Goal: Information Seeking & Learning: Find specific fact

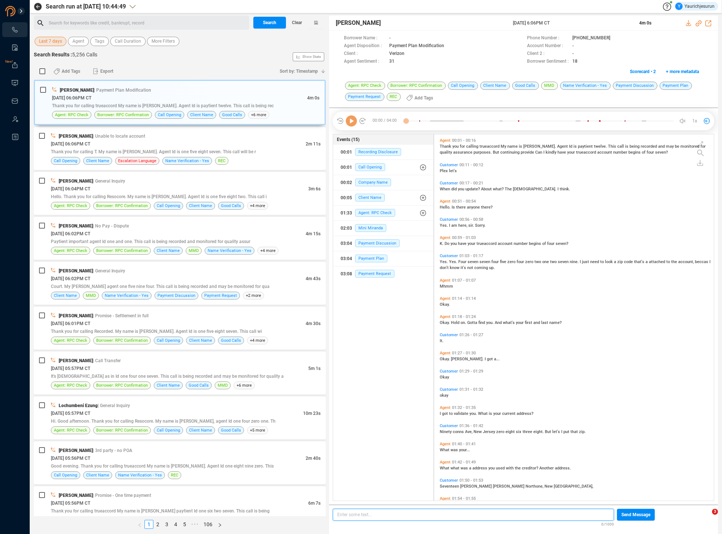
scroll to position [2, 4]
click at [56, 40] on span "Last 7 days" at bounding box center [50, 41] width 23 height 9
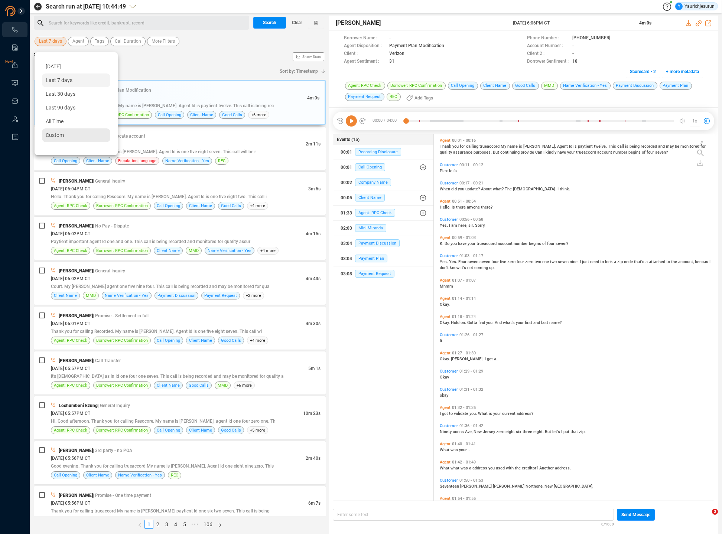
click at [62, 135] on span "Custom" at bounding box center [55, 135] width 18 height 6
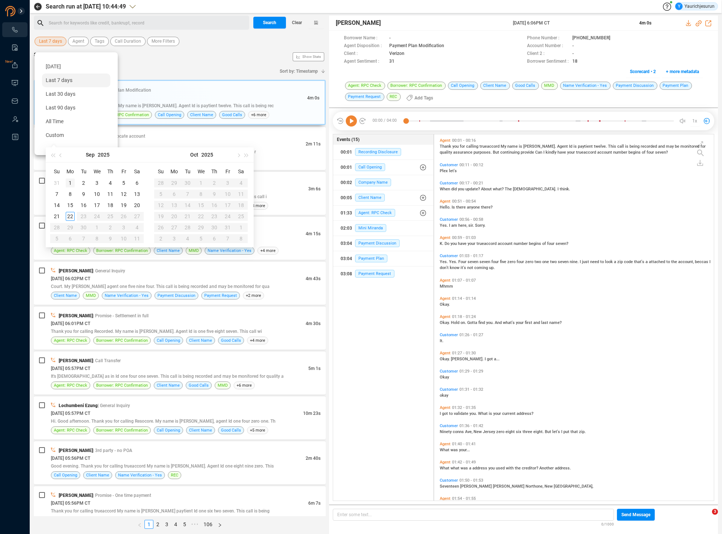
type input "[DATE]"
click at [72, 179] on div "1" at bounding box center [70, 183] width 9 height 9
type input "[DATE]"
click at [70, 213] on div "22" at bounding box center [70, 216] width 9 height 9
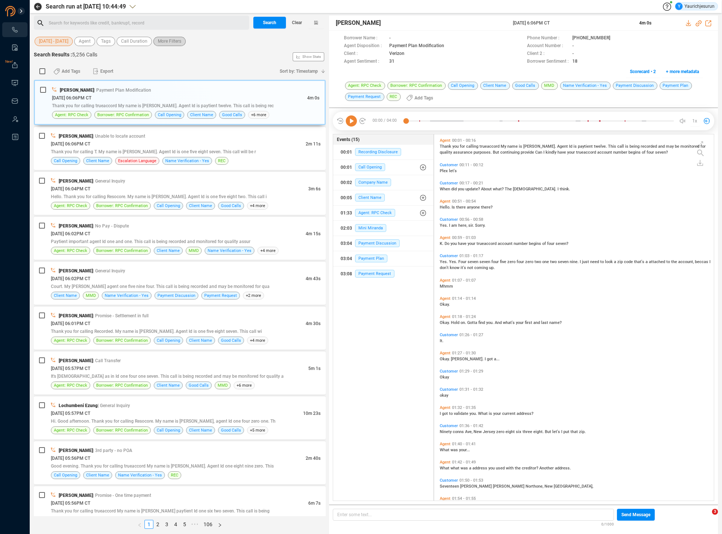
click at [164, 41] on span "More Filters" at bounding box center [169, 41] width 23 height 9
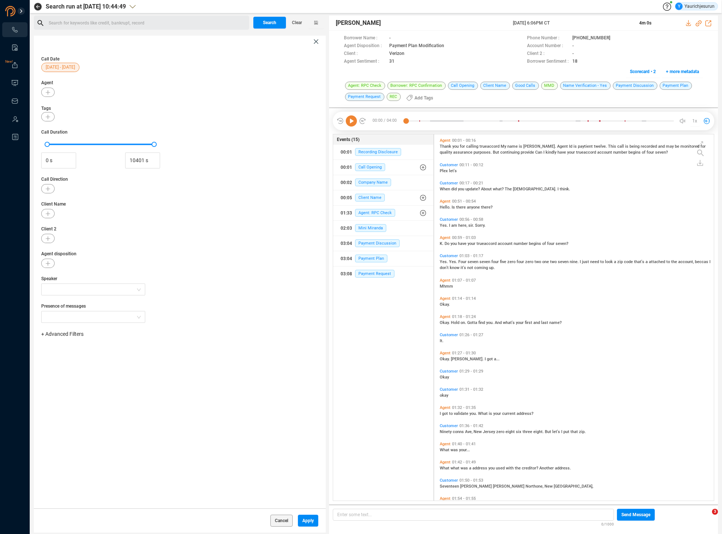
click at [50, 336] on span "+ Advanced Filters" at bounding box center [62, 334] width 42 height 6
click at [69, 395] on span "Phone Number" at bounding box center [66, 396] width 35 height 6
click at [120, 357] on div "Enter a comma separated list ﻿" at bounding box center [115, 358] width 141 height 16
click at [304, 523] on span "Apply" at bounding box center [308, 521] width 12 height 12
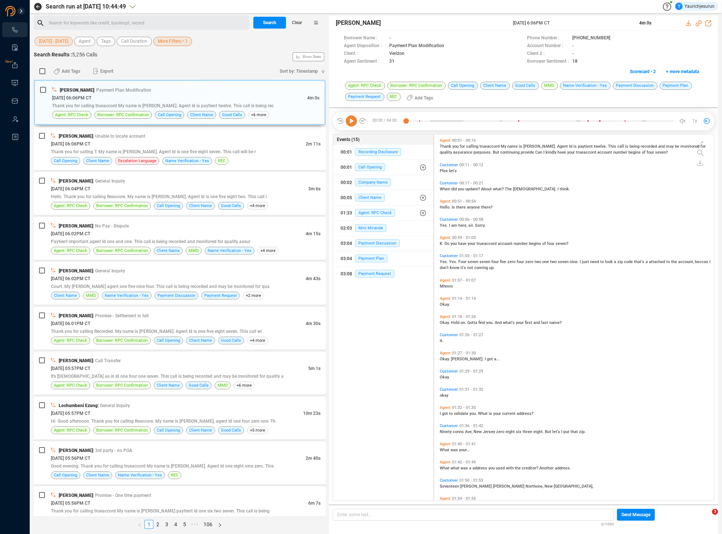
click at [159, 42] on span "More Filters • 1" at bounding box center [173, 41] width 30 height 9
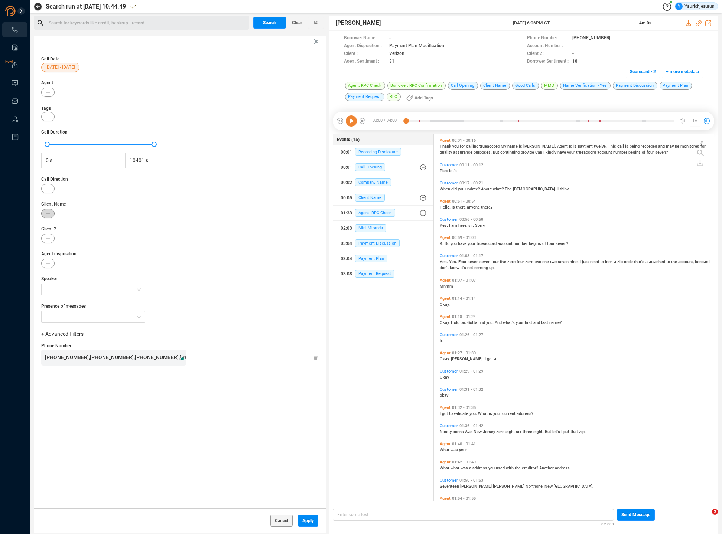
click at [45, 209] on button "button" at bounding box center [47, 213] width 13 height 9
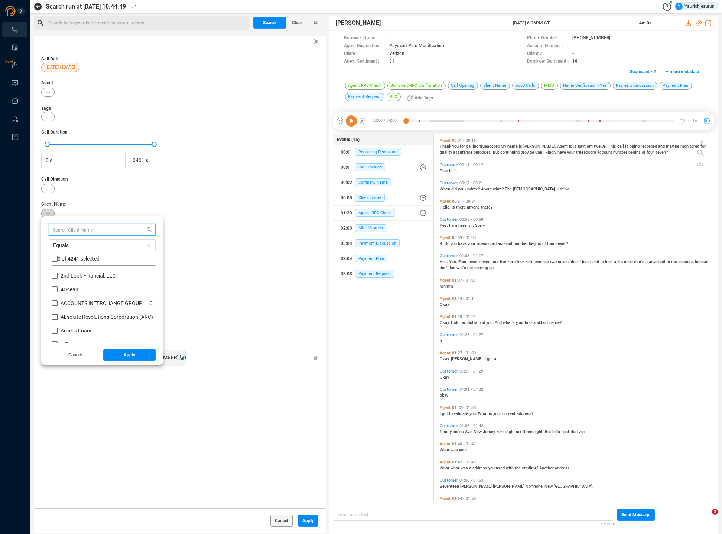
scroll to position [69, 100]
click at [69, 228] on input "text" at bounding box center [92, 230] width 79 height 8
type input "American first"
click at [56, 259] on input "checkbox" at bounding box center [55, 259] width 6 height 6
checkbox input "true"
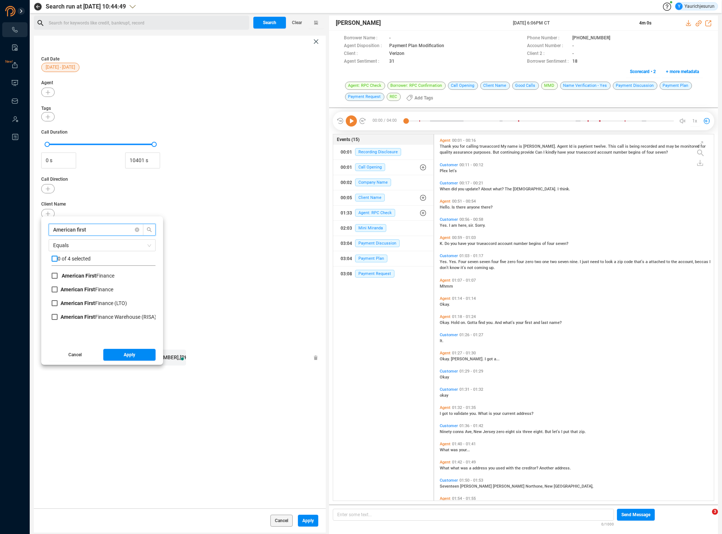
checkbox input "true"
click at [110, 356] on button "Apply" at bounding box center [129, 355] width 53 height 12
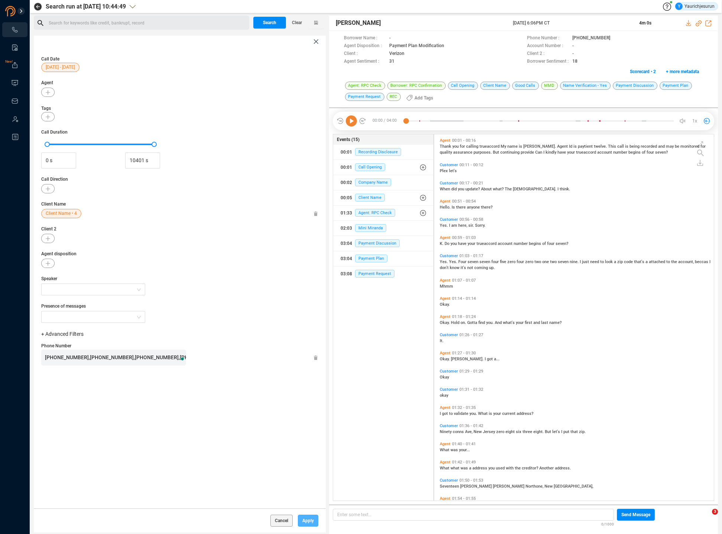
click at [304, 523] on span "Apply" at bounding box center [308, 521] width 12 height 12
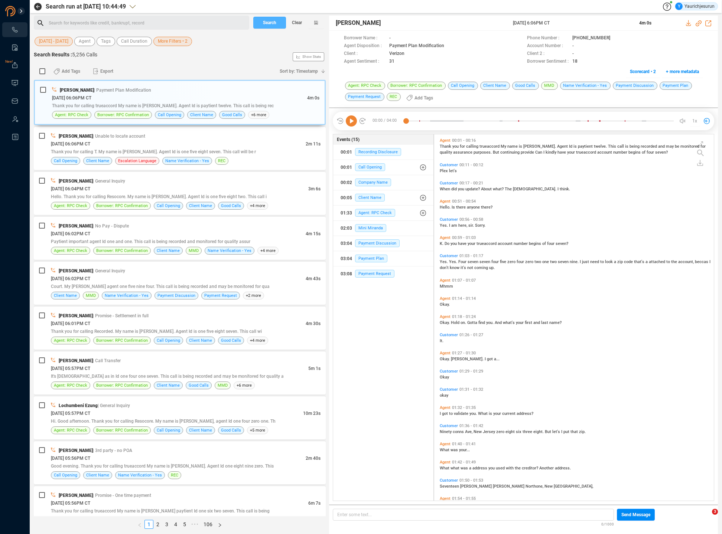
click at [273, 25] on span "Search" at bounding box center [269, 23] width 13 height 12
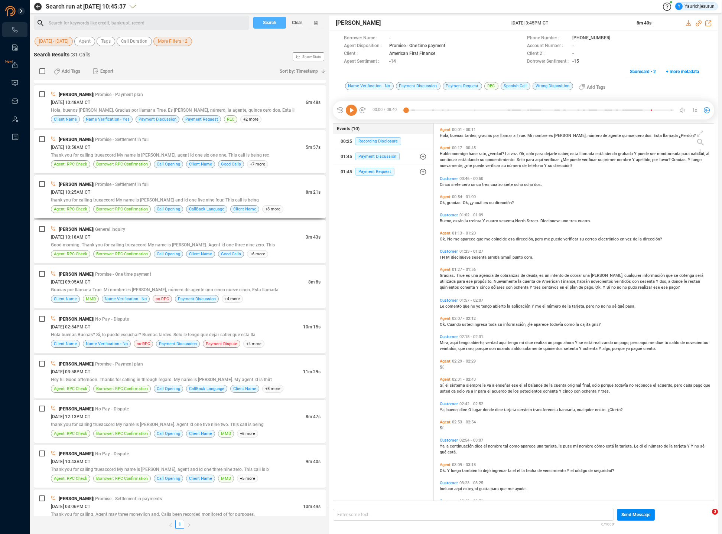
scroll to position [958, 0]
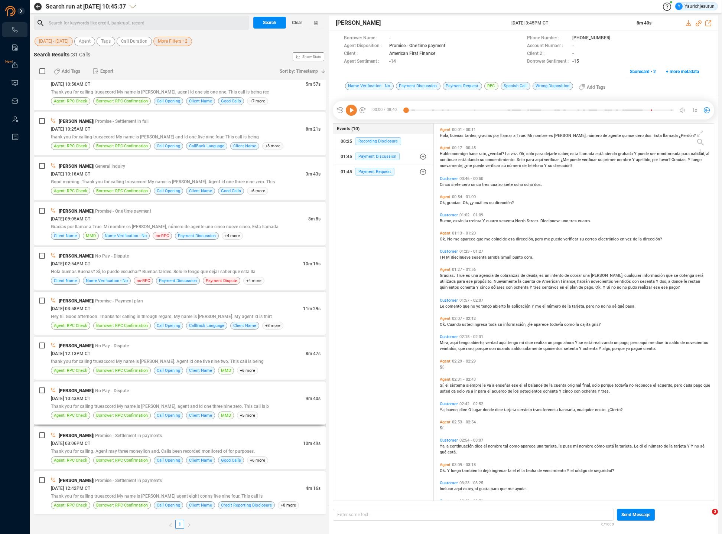
click at [141, 391] on div "Munna Kumar Mishra | No Pay - Dispute" at bounding box center [185, 391] width 269 height 8
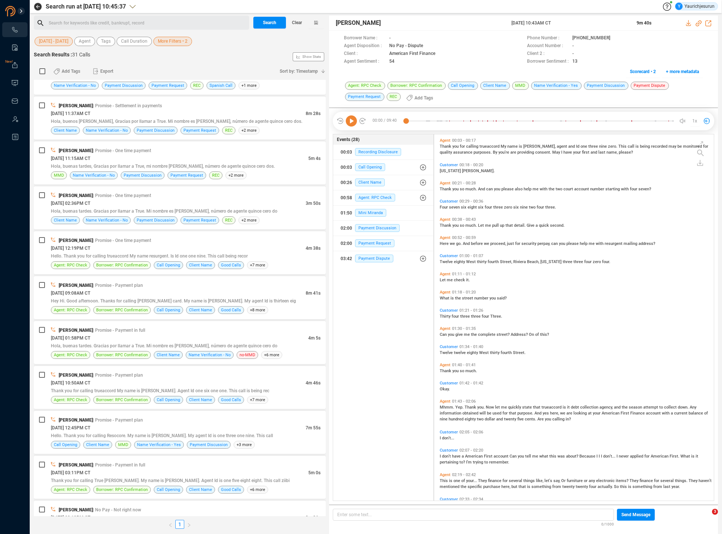
scroll to position [0, 0]
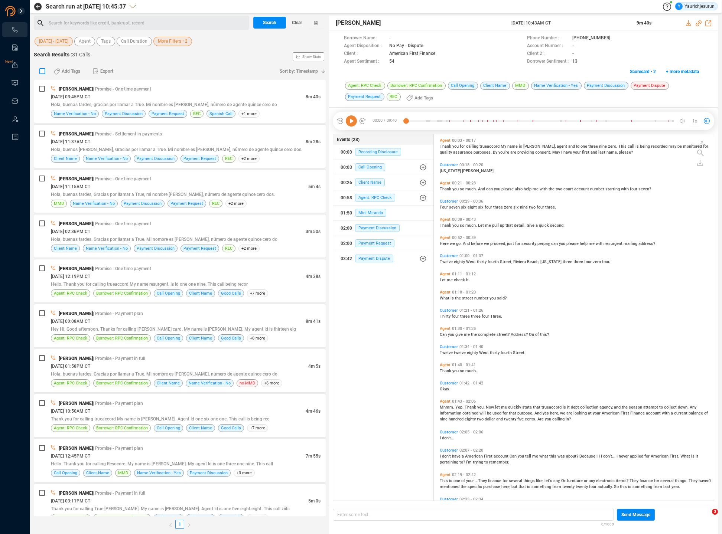
click at [40, 72] on input "checkbox" at bounding box center [42, 71] width 6 height 6
checkbox input "true"
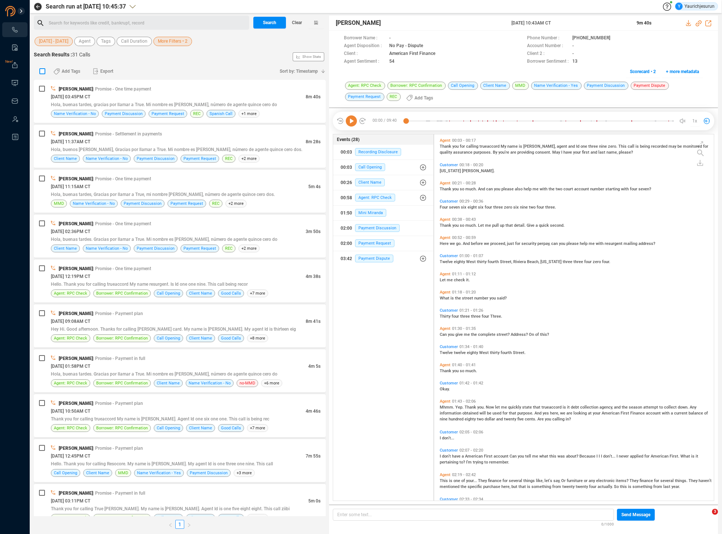
checkbox input "true"
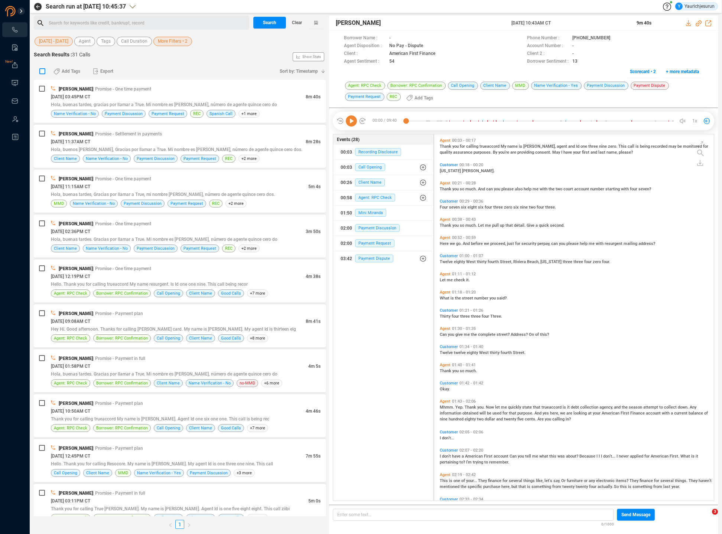
checkbox input "true"
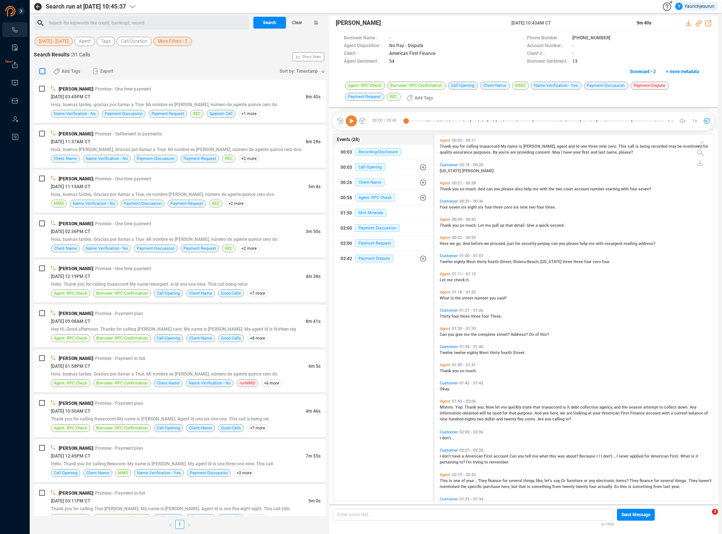
checkbox input "true"
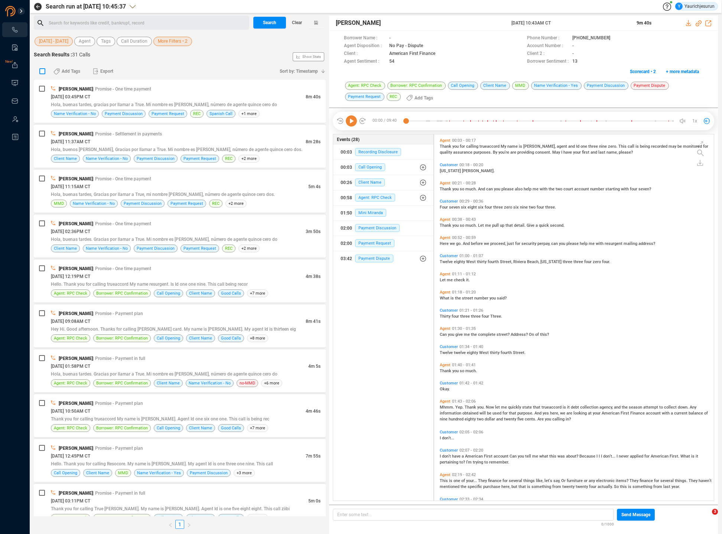
checkbox input "true"
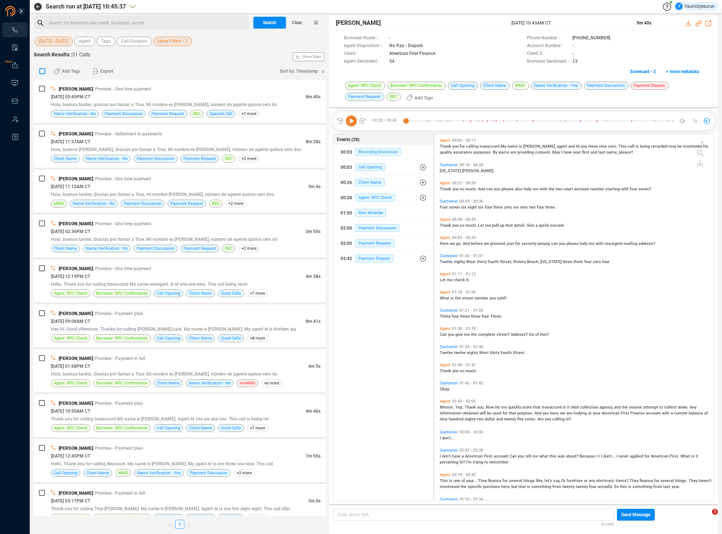
checkbox input "true"
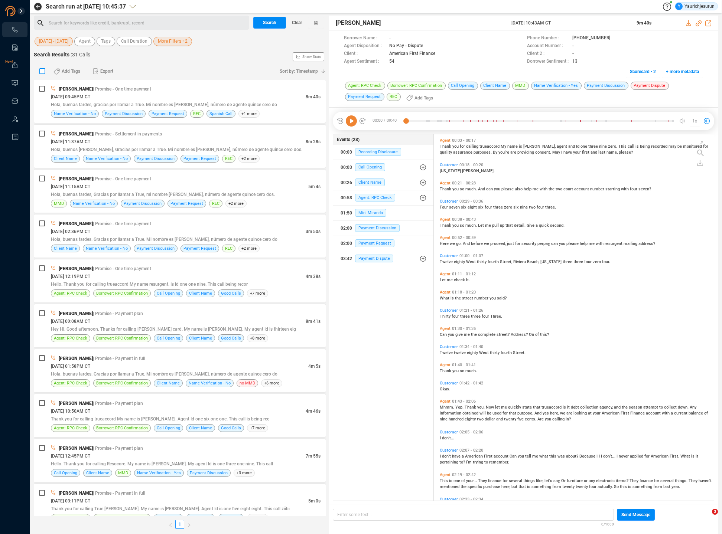
checkbox input "true"
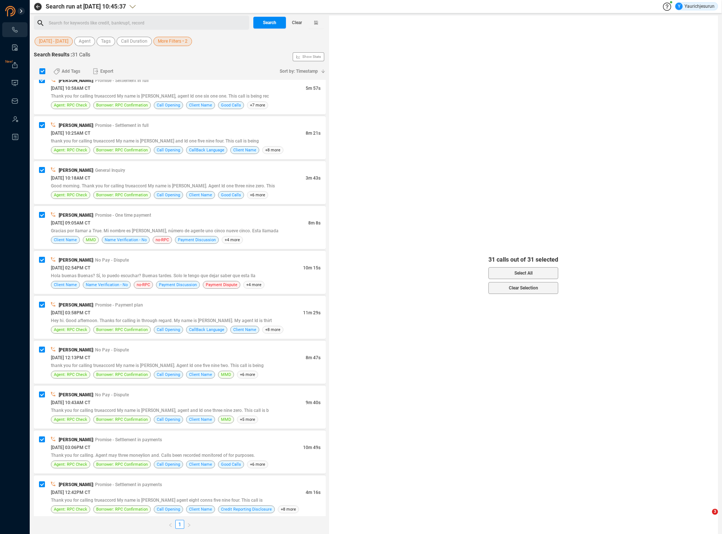
scroll to position [956, 0]
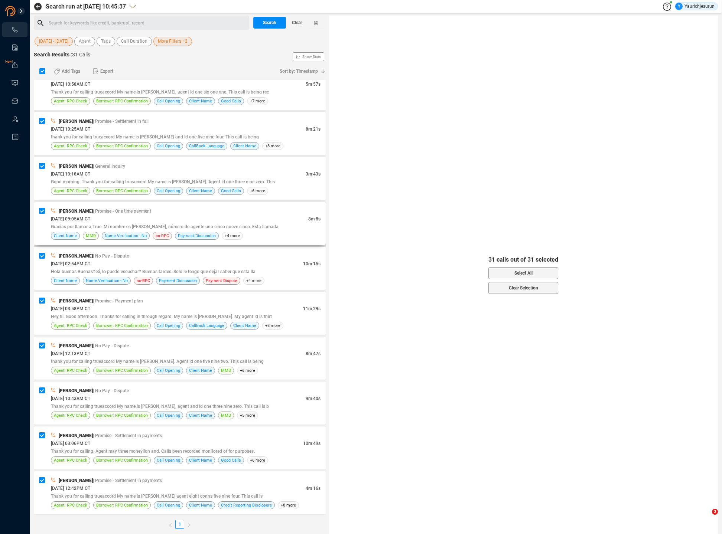
click at [200, 217] on div "09/05/2025 @ 09:05AM CT" at bounding box center [179, 219] width 257 height 8
checkbox input "false"
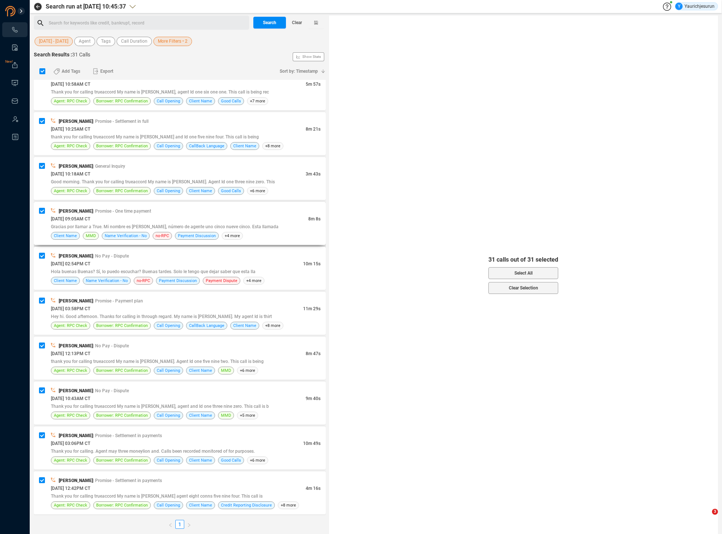
checkbox input "false"
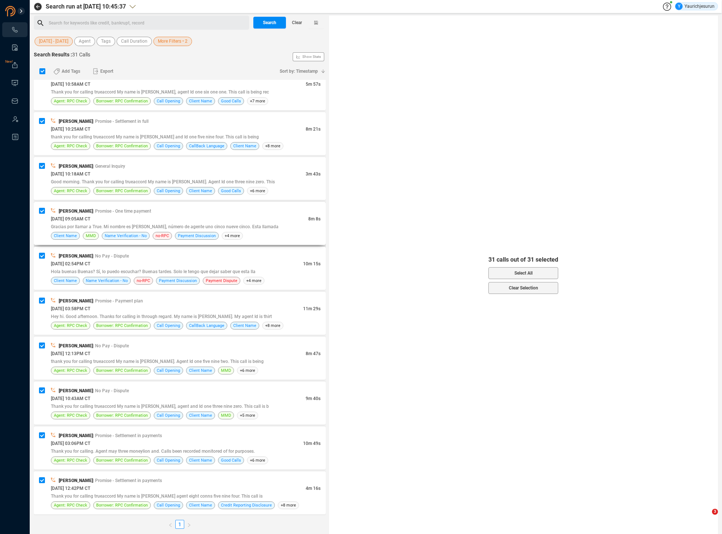
checkbox input "false"
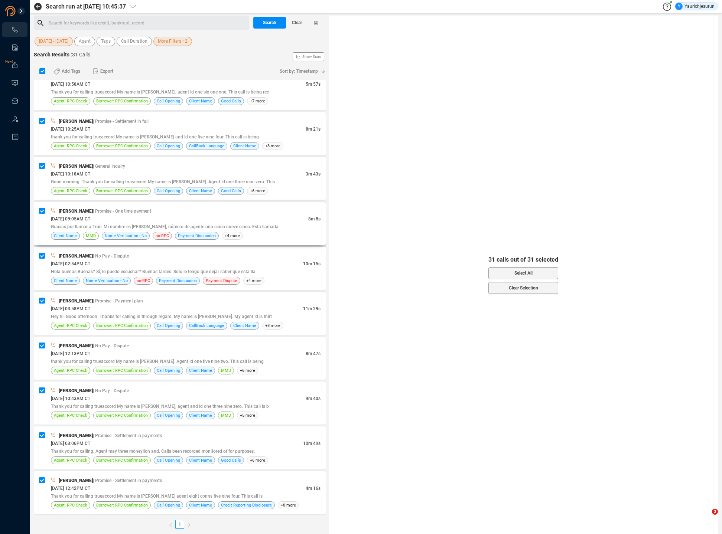
checkbox input "false"
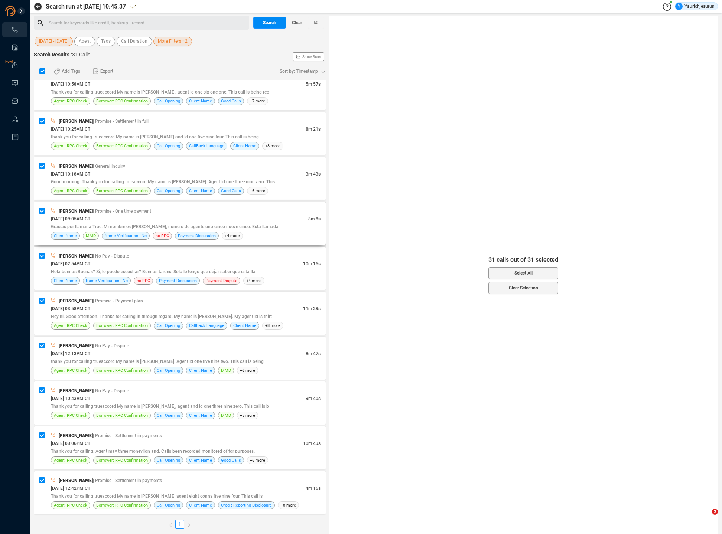
checkbox input "false"
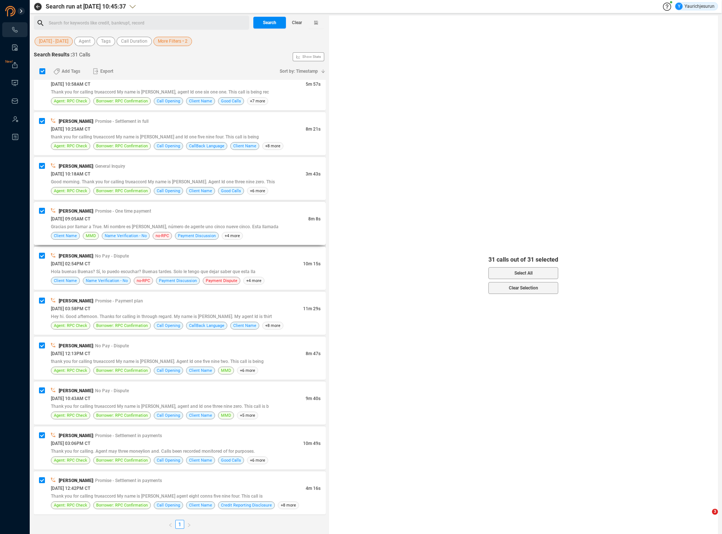
checkbox input "false"
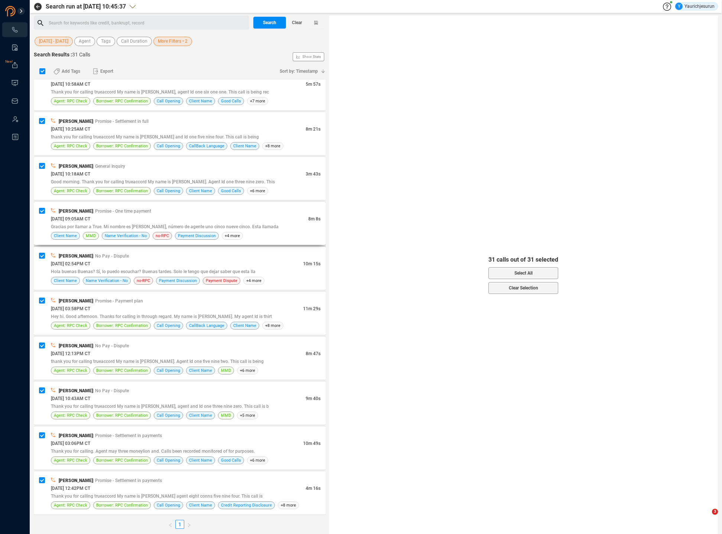
checkbox input "false"
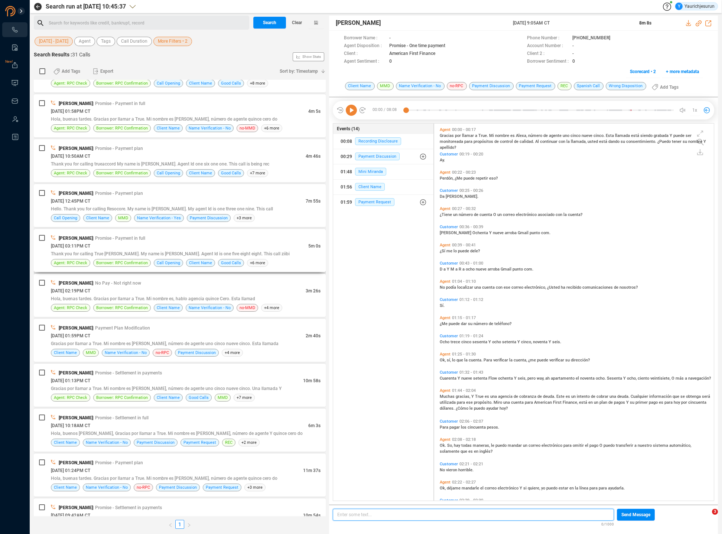
scroll to position [336, 0]
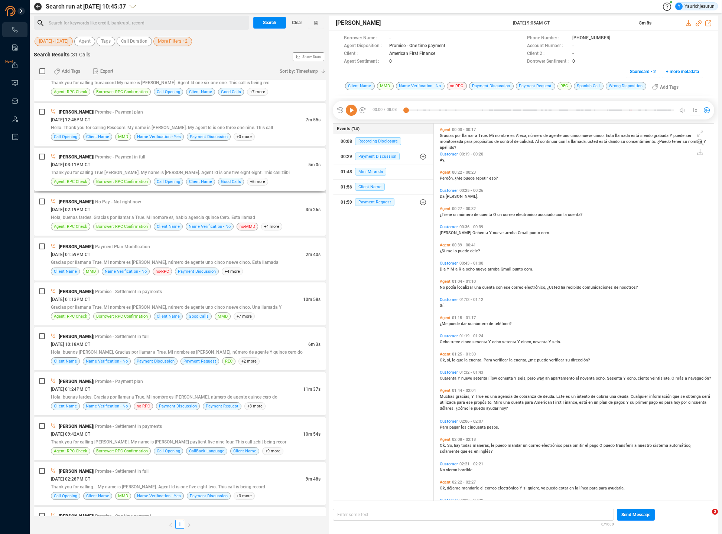
click at [161, 163] on div "09/11/2025 @ 03:11PM CT" at bounding box center [179, 165] width 257 height 8
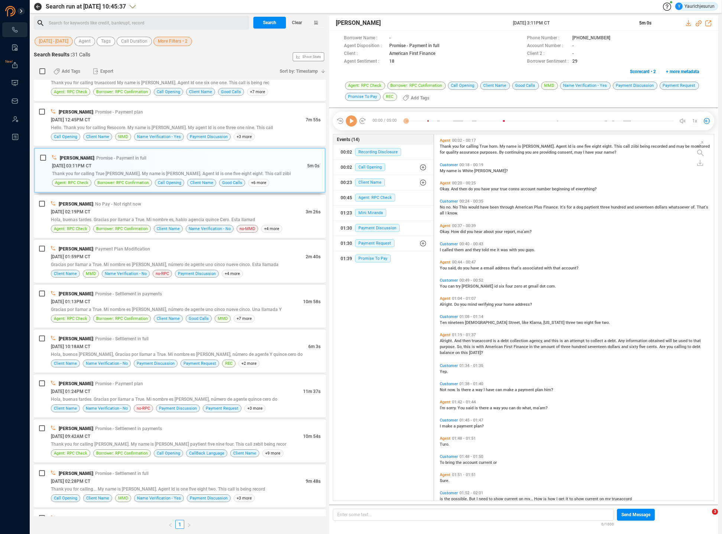
scroll to position [365, 275]
click at [685, 24] on div "Dana Goulden 11 Sep 2025 @ 3:11PM CT 5m 0s" at bounding box center [523, 23] width 389 height 15
click at [689, 23] on icon at bounding box center [688, 23] width 5 height 6
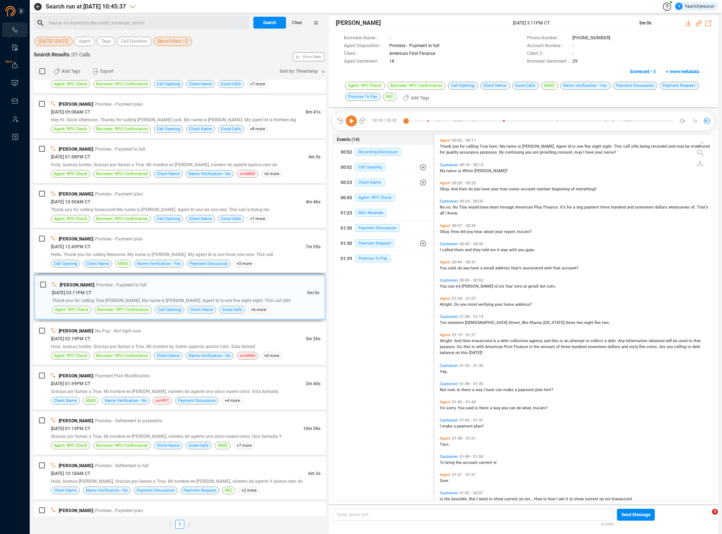
scroll to position [204, 0]
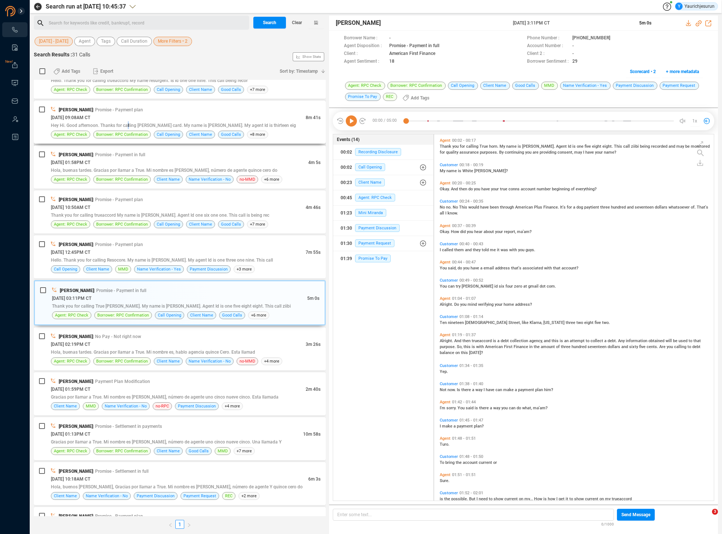
click at [128, 124] on span "Hey Hi. Good afternoon. Thanks for calling minto card. My name is Damon. My age…" at bounding box center [173, 125] width 245 height 5
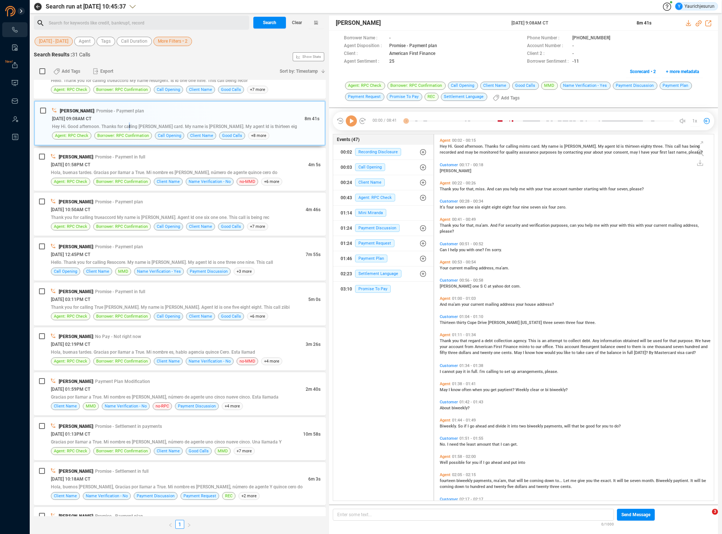
scroll to position [365, 275]
click at [689, 23] on icon at bounding box center [689, 23] width 6 height 6
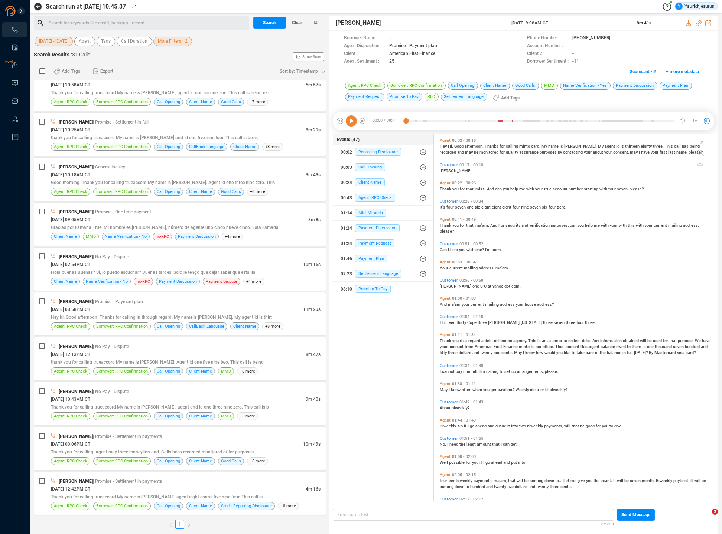
scroll to position [958, 0]
click at [190, 301] on div "Dhanan Jay | Promise - Payment plan" at bounding box center [185, 301] width 269 height 8
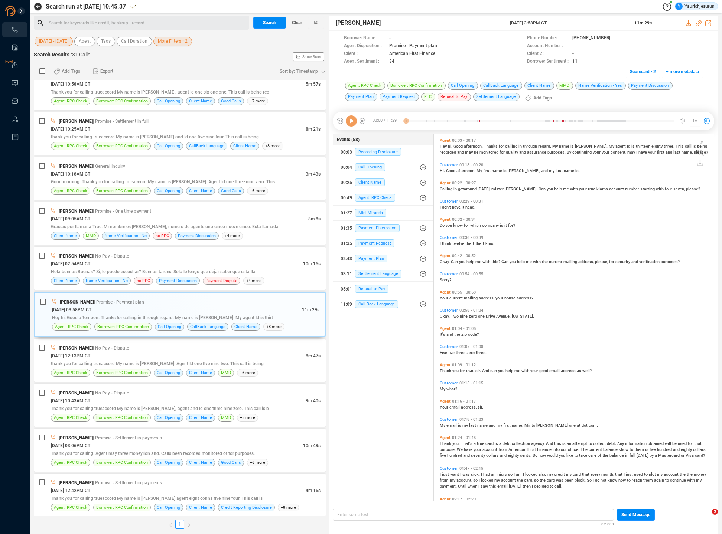
scroll to position [365, 275]
click at [687, 24] on icon at bounding box center [689, 23] width 6 height 6
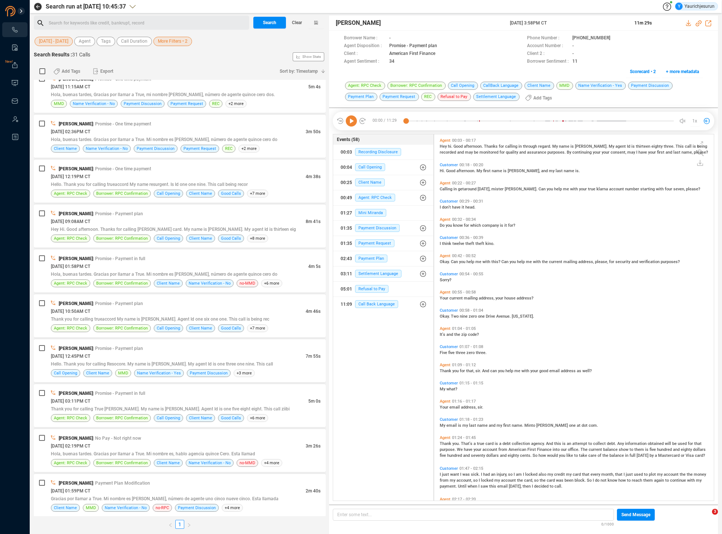
scroll to position [0, 0]
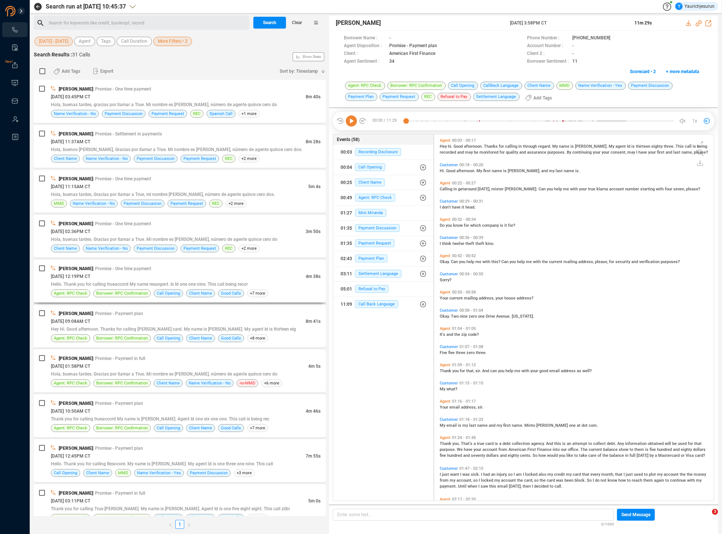
click at [196, 280] on div "09/16/2025 @ 12:19PM CT" at bounding box center [178, 276] width 255 height 8
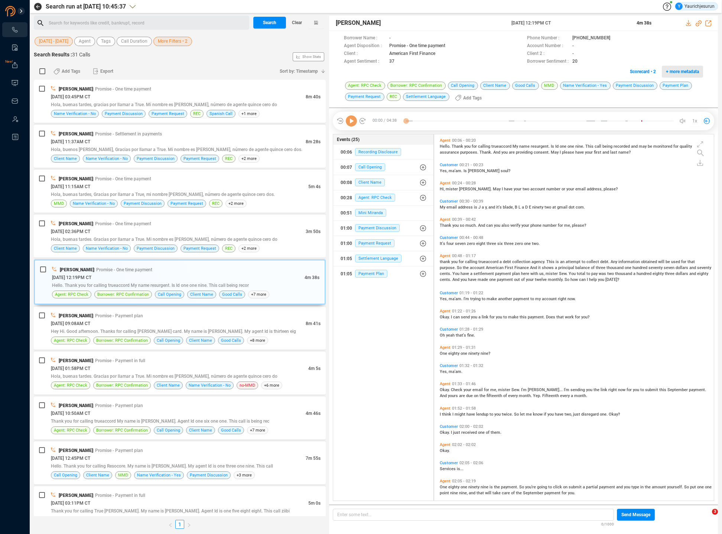
scroll to position [365, 275]
click at [687, 24] on icon at bounding box center [689, 23] width 6 height 6
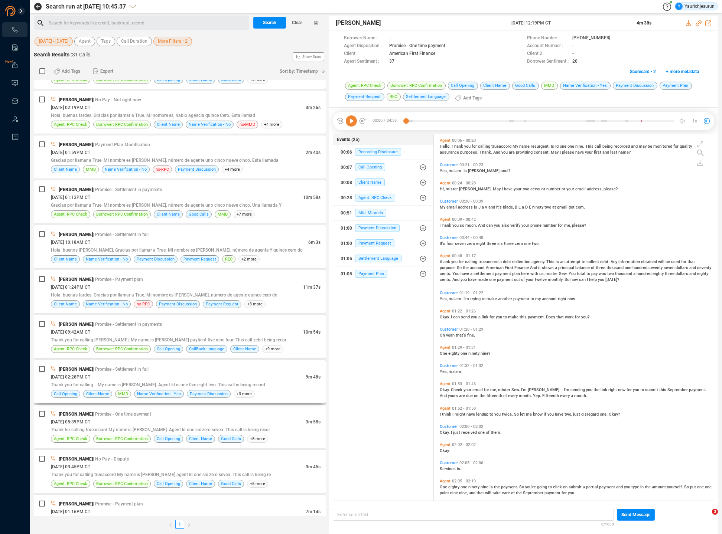
scroll to position [442, 0]
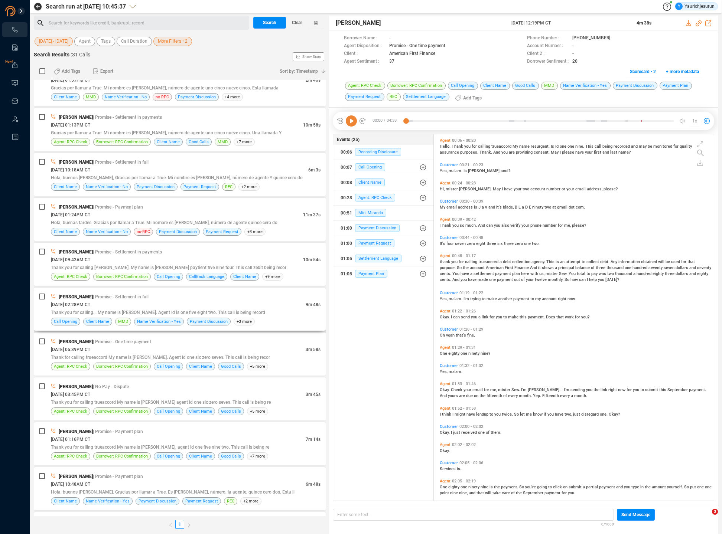
click at [166, 304] on div "09/09/2025 @ 02:28PM CT" at bounding box center [178, 305] width 255 height 8
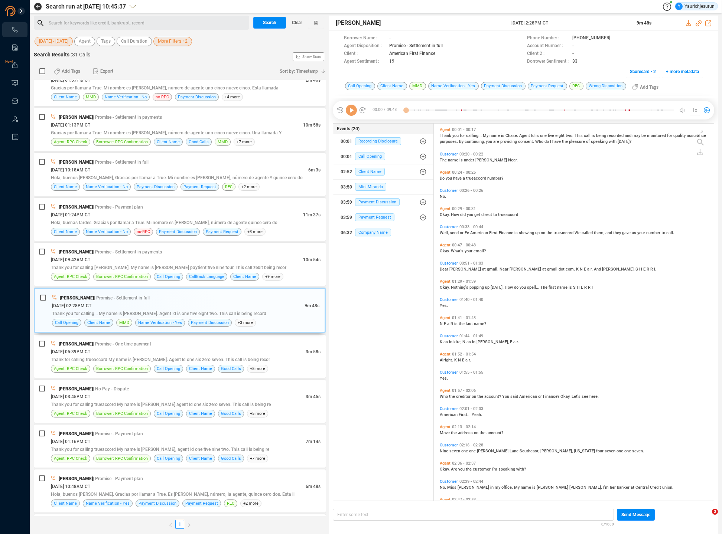
scroll to position [376, 275]
click at [687, 23] on icon at bounding box center [689, 23] width 6 height 6
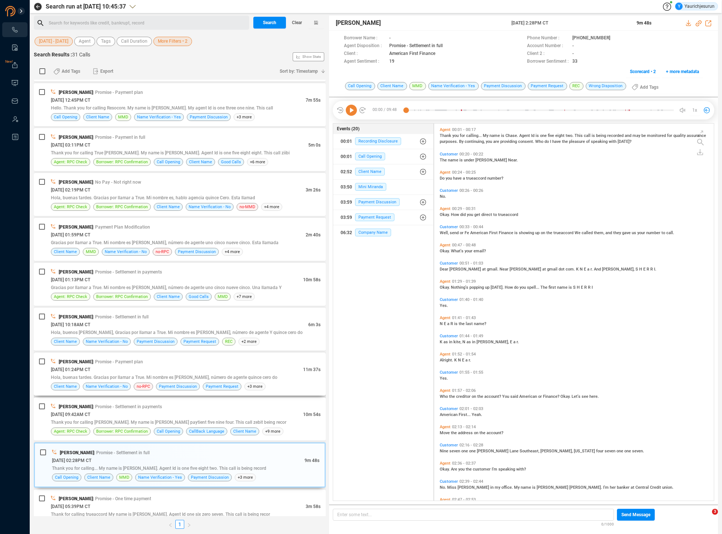
scroll to position [356, 0]
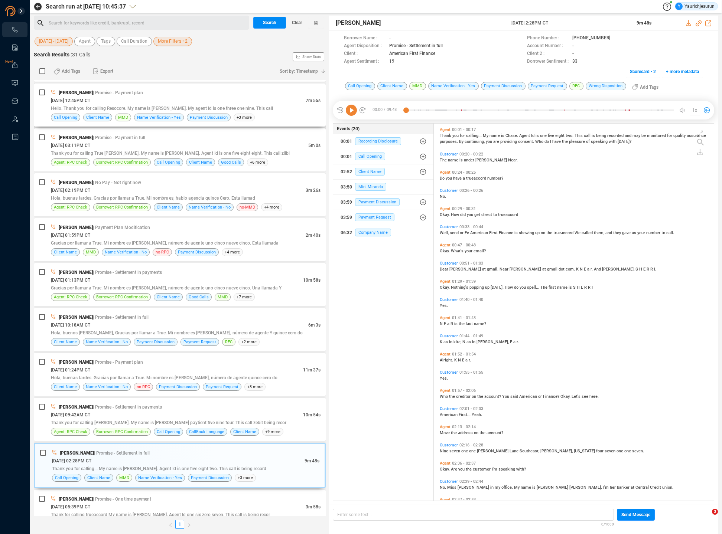
click at [131, 106] on span "Hello. Thank you for calling Resocore. My name is Kino. My agent Id is one thre…" at bounding box center [162, 108] width 222 height 5
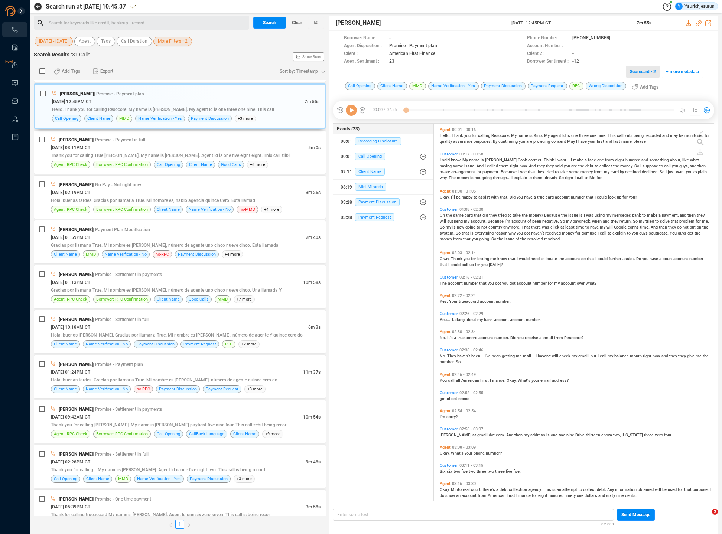
scroll to position [376, 275]
click at [686, 24] on icon at bounding box center [689, 23] width 6 height 6
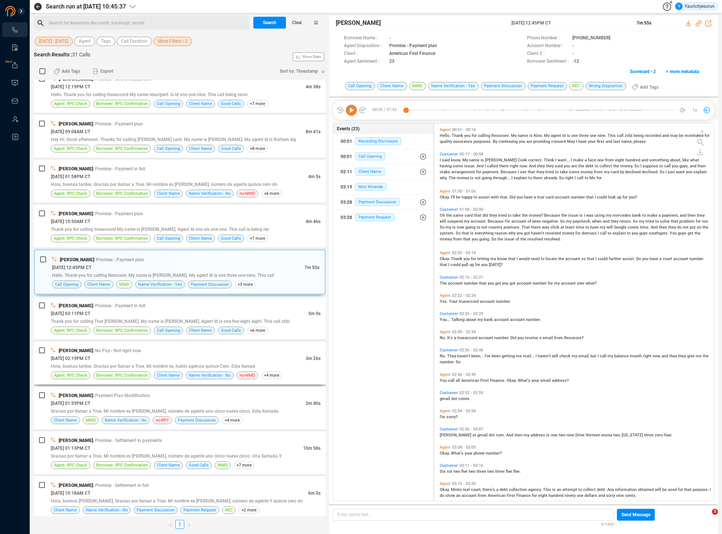
scroll to position [186, 0]
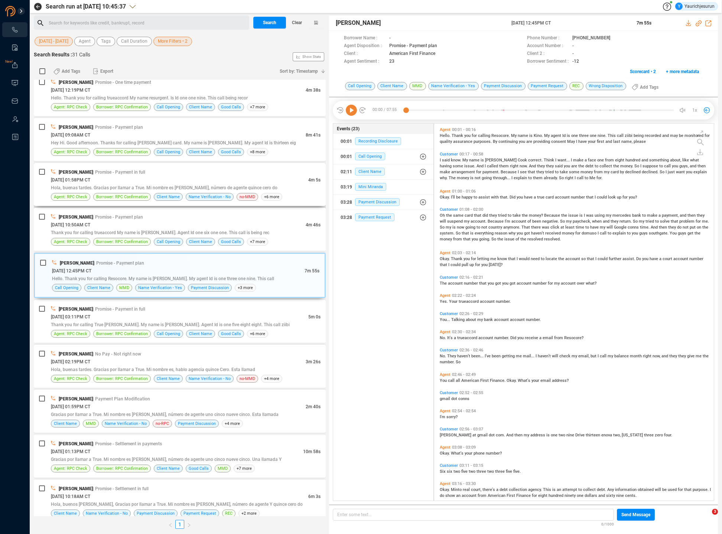
click at [90, 182] on span "09/15/2025 @ 01:58PM CT" at bounding box center [70, 179] width 39 height 5
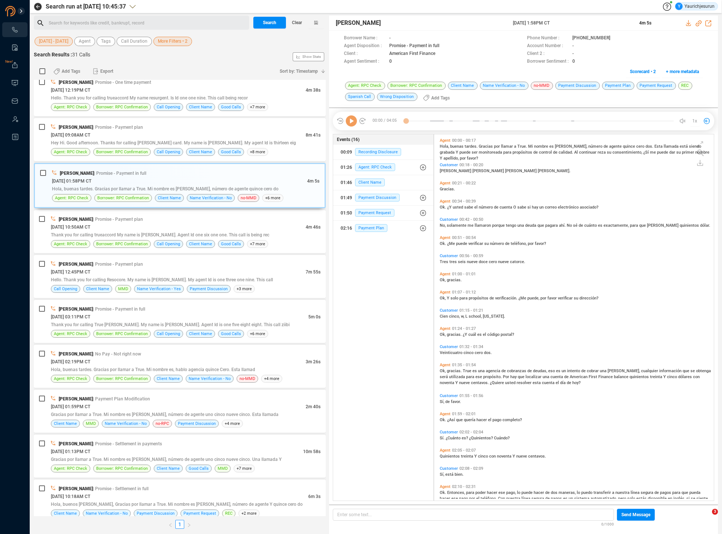
scroll to position [365, 275]
click at [144, 359] on div "09/11/2025 @ 02:19PM CT" at bounding box center [178, 362] width 255 height 8
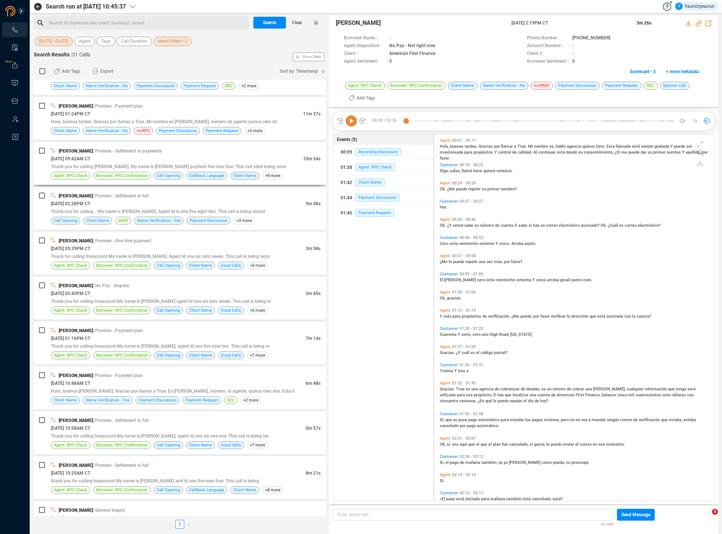
scroll to position [958, 0]
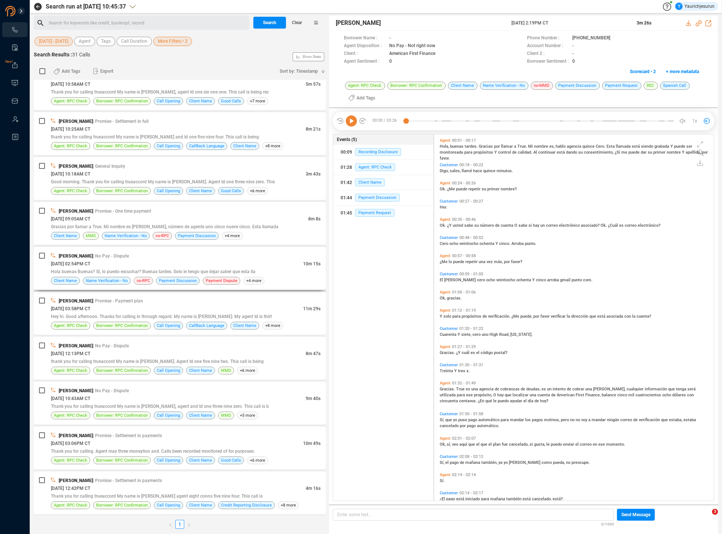
click at [127, 267] on div "09/04/2025 @ 02:54PM CT" at bounding box center [177, 264] width 252 height 8
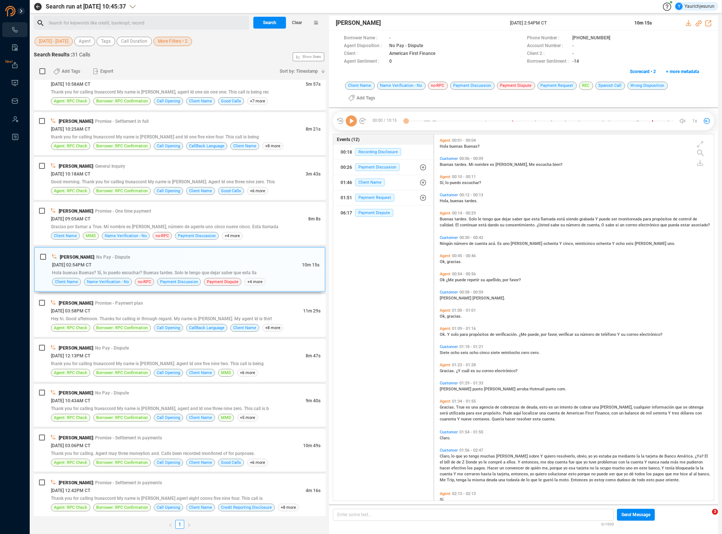
scroll to position [376, 275]
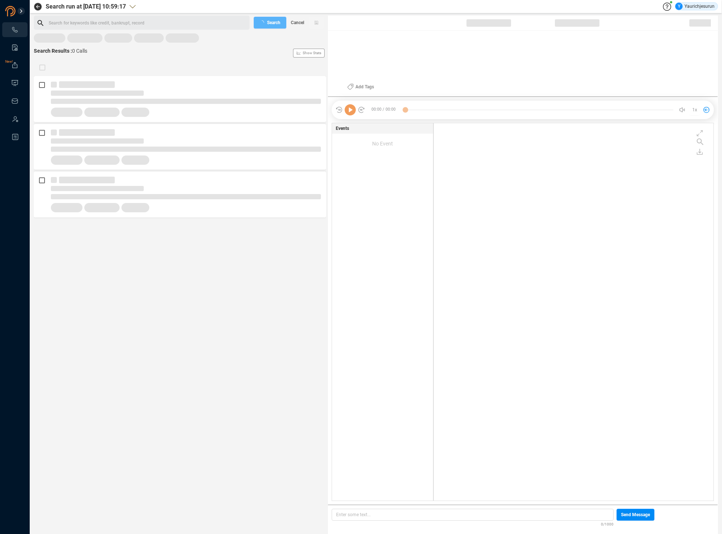
scroll to position [376, 276]
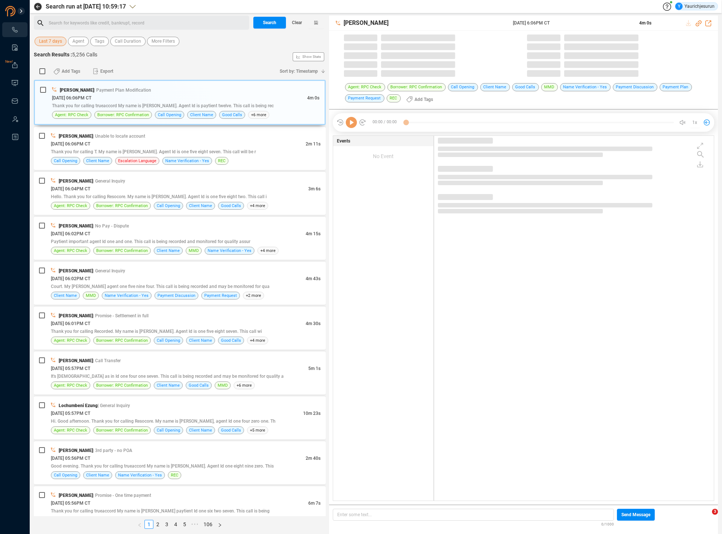
click at [53, 44] on span "Last 7 days" at bounding box center [50, 41] width 23 height 9
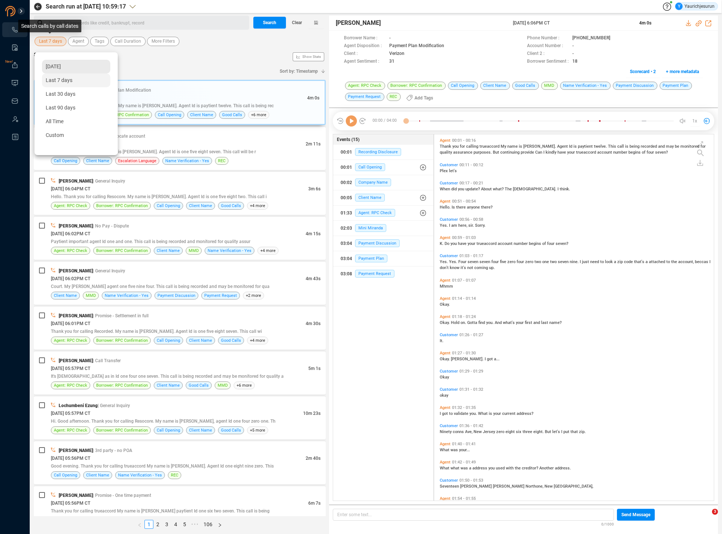
scroll to position [365, 275]
click at [60, 134] on span "Custom" at bounding box center [55, 135] width 18 height 6
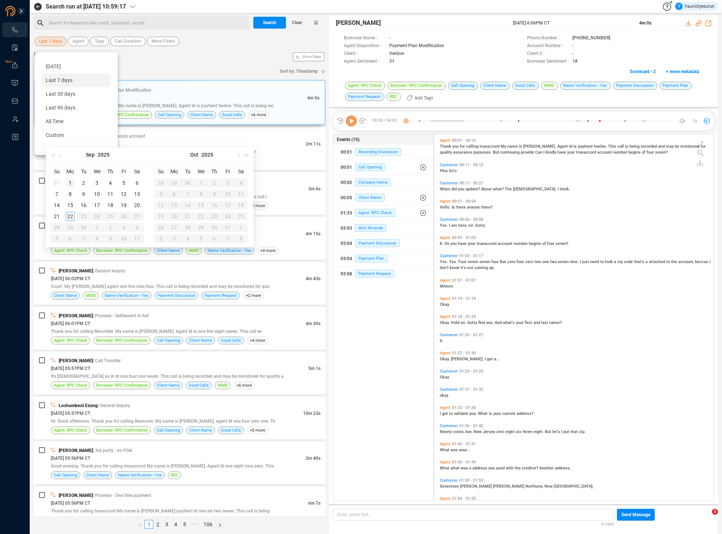
type input "[DATE]"
click at [70, 183] on div "1" at bounding box center [70, 183] width 9 height 9
type input "[DATE]"
click at [68, 217] on div "22" at bounding box center [70, 216] width 9 height 9
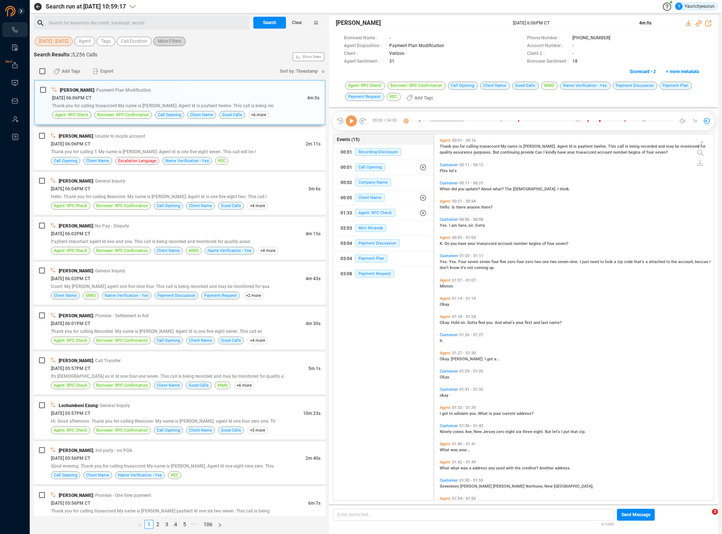
click at [165, 40] on span "More Filters" at bounding box center [169, 41] width 23 height 9
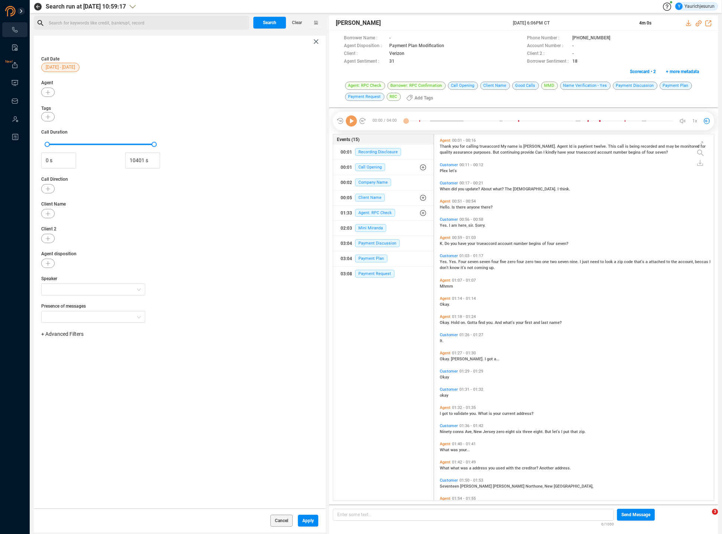
click at [57, 332] on span "+ Advanced Filters" at bounding box center [62, 334] width 42 height 6
click at [80, 398] on span "Phone Number" at bounding box center [66, 396] width 35 height 6
click at [127, 347] on div "Phone Number Enter a comma separated list ﻿" at bounding box center [179, 354] width 277 height 24
click at [125, 355] on div "Enter a comma separated list ﻿" at bounding box center [115, 358] width 141 height 16
click at [304, 523] on span "Apply" at bounding box center [308, 521] width 12 height 12
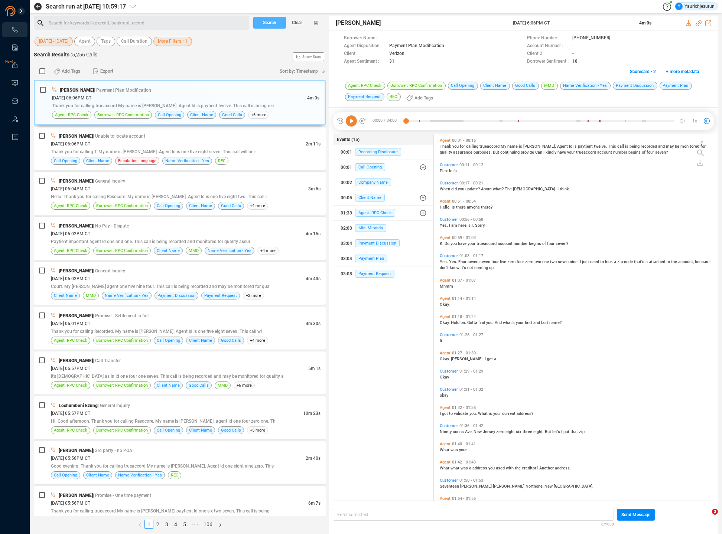
click at [272, 24] on span "Search" at bounding box center [269, 23] width 13 height 12
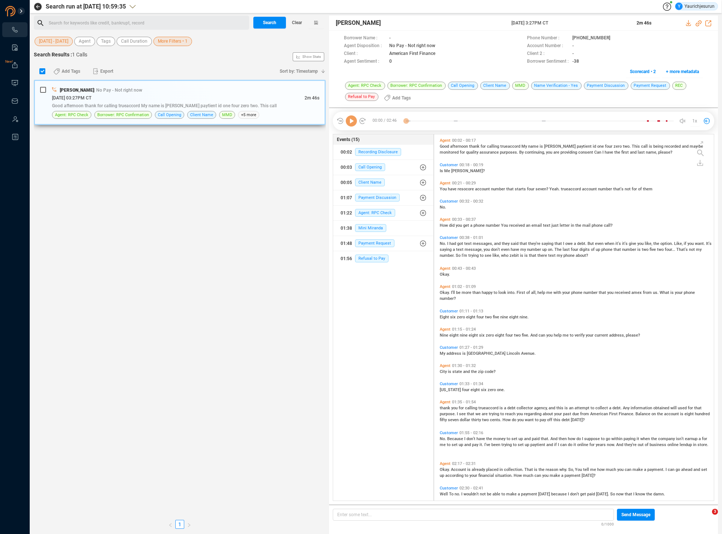
click at [235, 92] on div "[PERSON_NAME] | No Pay - Not right now" at bounding box center [185, 90] width 267 height 8
click at [499, 407] on span "is" at bounding box center [501, 408] width 4 height 5
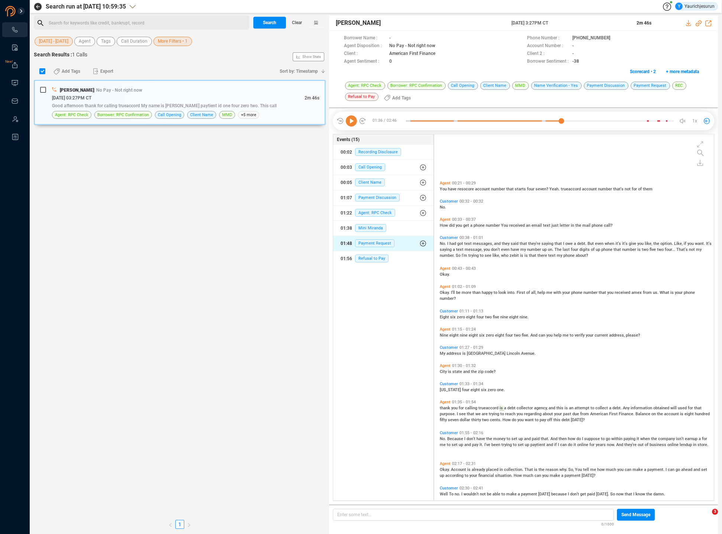
scroll to position [62, 0]
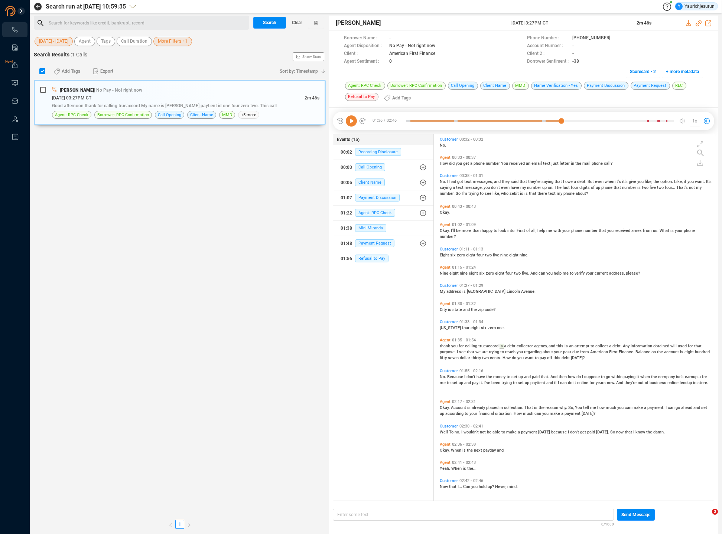
click at [349, 118] on icon at bounding box center [351, 120] width 11 height 11
click at [591, 350] on span "American" at bounding box center [599, 352] width 19 height 5
click at [457, 376] on span "Because" at bounding box center [455, 377] width 17 height 5
click at [460, 404] on div "Okay. Account is already placed in collection. That is the reason why. So, You …" at bounding box center [576, 410] width 272 height 12
click at [459, 406] on span "Account" at bounding box center [459, 407] width 16 height 5
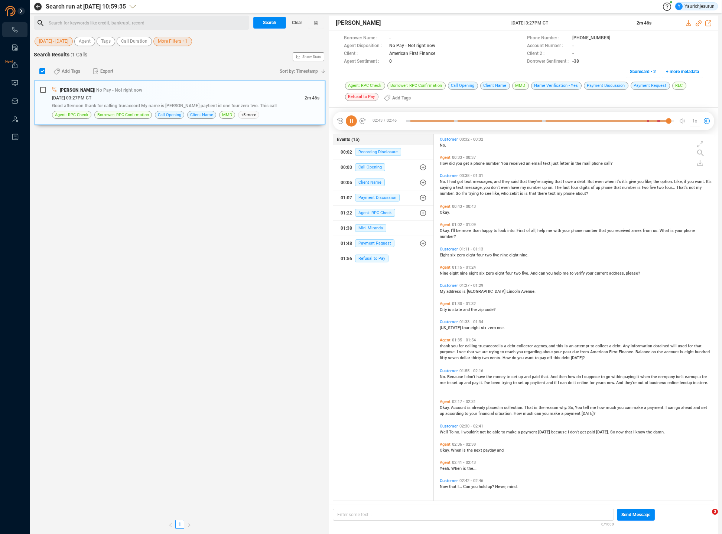
click at [445, 451] on span "Okay." at bounding box center [445, 450] width 11 height 5
click at [352, 120] on icon at bounding box center [351, 120] width 11 height 11
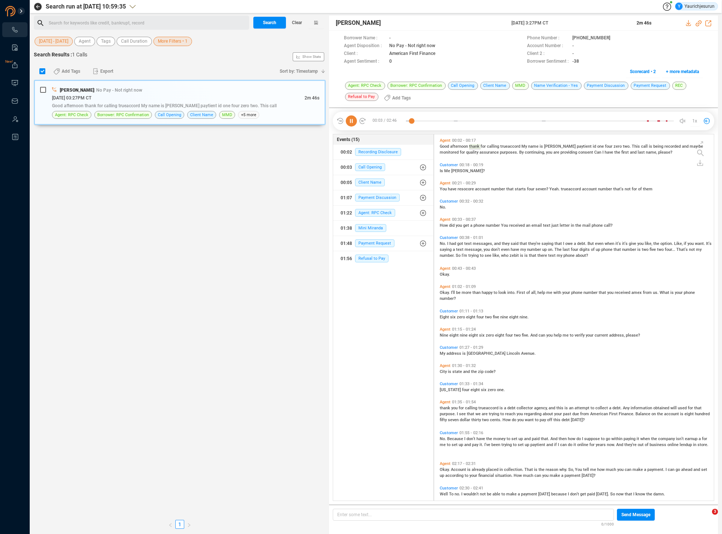
click at [352, 120] on icon at bounding box center [351, 120] width 11 height 11
click at [690, 25] on icon at bounding box center [688, 23] width 5 height 6
click at [289, 167] on div "[PERSON_NAME] | No Pay - Not right now [DATE] 03:27PM CT 2m 46s Good afternoon …" at bounding box center [180, 298] width 292 height 437
click at [43, 72] on input "checkbox" at bounding box center [42, 71] width 6 height 6
checkbox input "true"
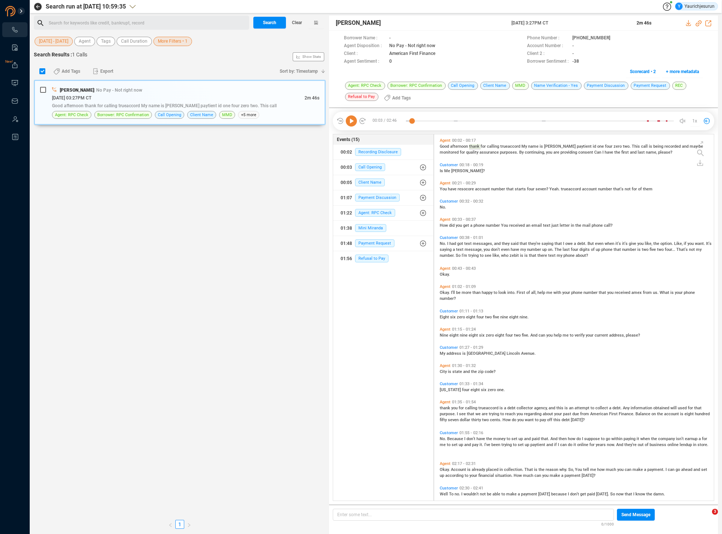
click at [162, 43] on span "More Filters • 1" at bounding box center [173, 41] width 30 height 9
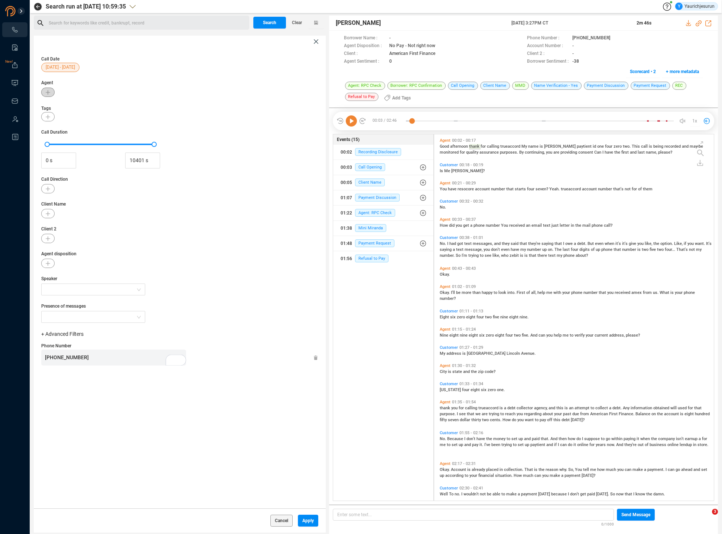
click at [46, 92] on icon "button" at bounding box center [48, 92] width 4 height 4
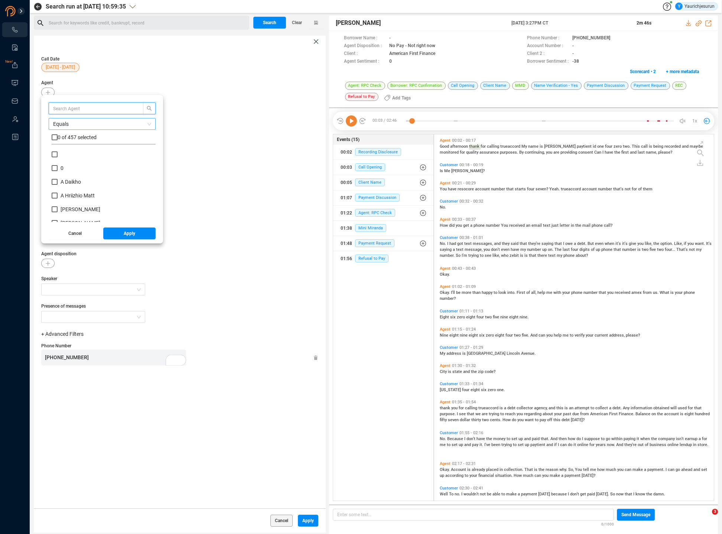
scroll to position [69, 100]
type input "ni"
click at [88, 170] on span "Ni ngdeih [PERSON_NAME]" at bounding box center [92, 168] width 62 height 6
click at [58, 170] on input "Ni ngdeih [PERSON_NAME]" at bounding box center [55, 168] width 6 height 6
checkbox input "true"
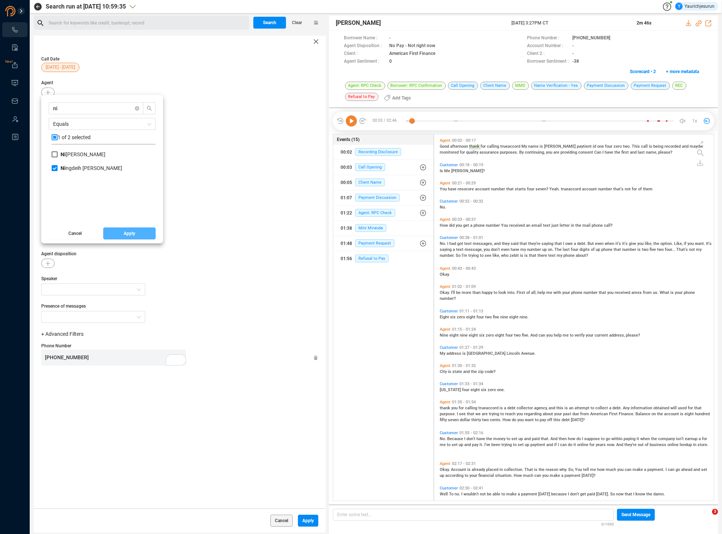
click at [136, 233] on button "Apply" at bounding box center [129, 234] width 53 height 12
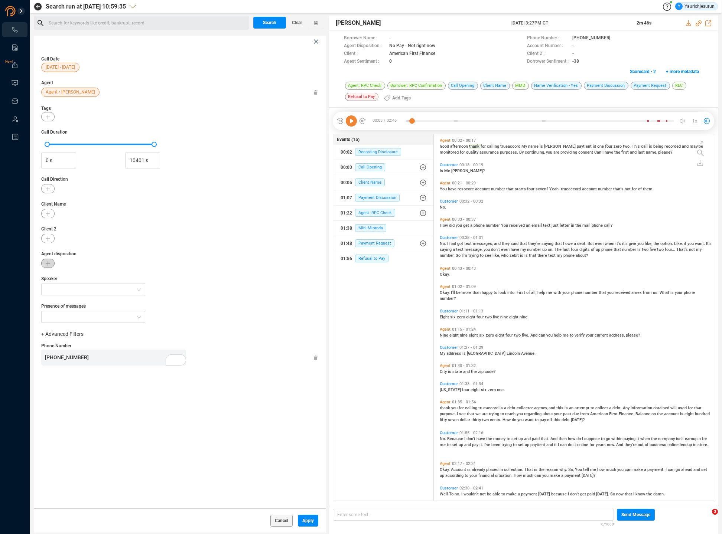
click at [48, 264] on icon "button" at bounding box center [48, 263] width 4 height 4
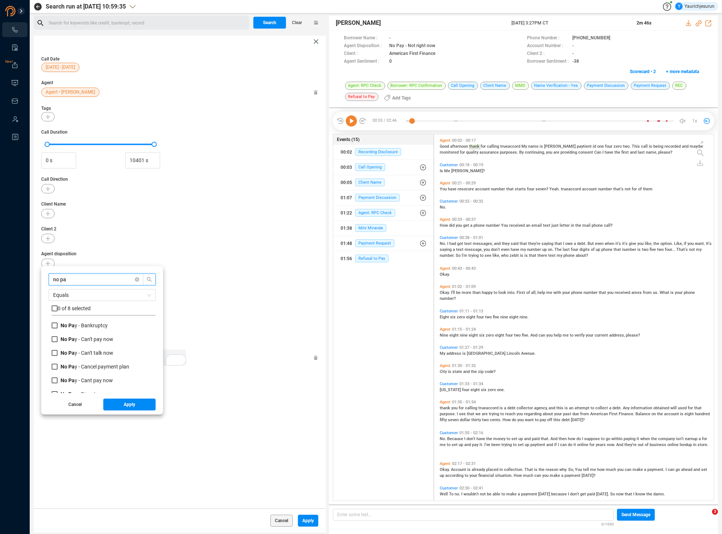
type input "no pa"
click at [71, 343] on div "No Pa y - Can't pay now" at bounding box center [104, 343] width 104 height 14
click at [67, 339] on b "No Pa" at bounding box center [68, 339] width 14 height 6
click at [58, 339] on input "No Pa y - Can't pay now" at bounding box center [55, 339] width 6 height 6
checkbox input "true"
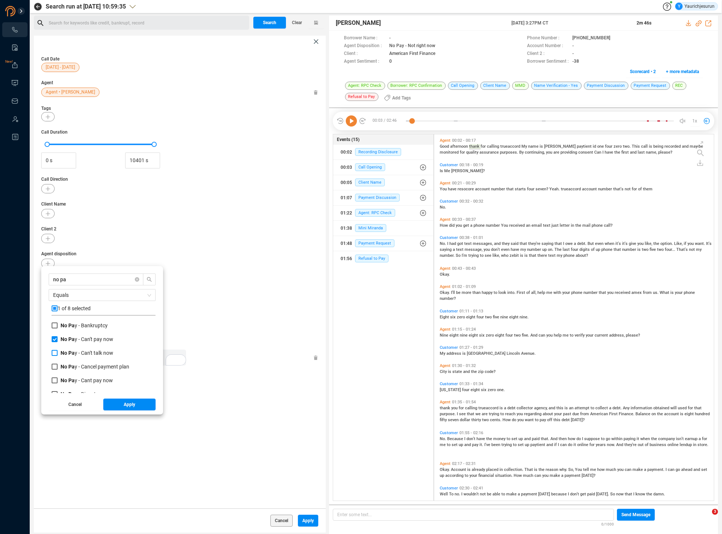
click at [60, 355] on span "No Pa y - Can't talk now" at bounding box center [87, 353] width 59 height 6
click at [58, 355] on input "No Pa y - Can't talk now" at bounding box center [55, 353] width 6 height 6
checkbox input "true"
click at [65, 368] on b "No Pa" at bounding box center [68, 367] width 14 height 6
click at [58, 368] on input "No Pa y - Cancel payment plan" at bounding box center [55, 367] width 6 height 6
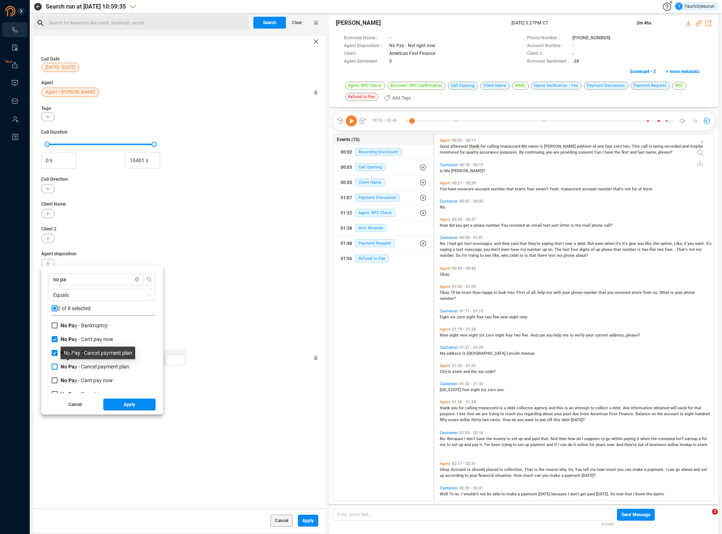
checkbox input "true"
click at [63, 380] on b "No Pa" at bounding box center [68, 381] width 14 height 6
click at [58, 380] on input "No Pa y - Cant pay now" at bounding box center [55, 381] width 6 height 6
checkbox input "true"
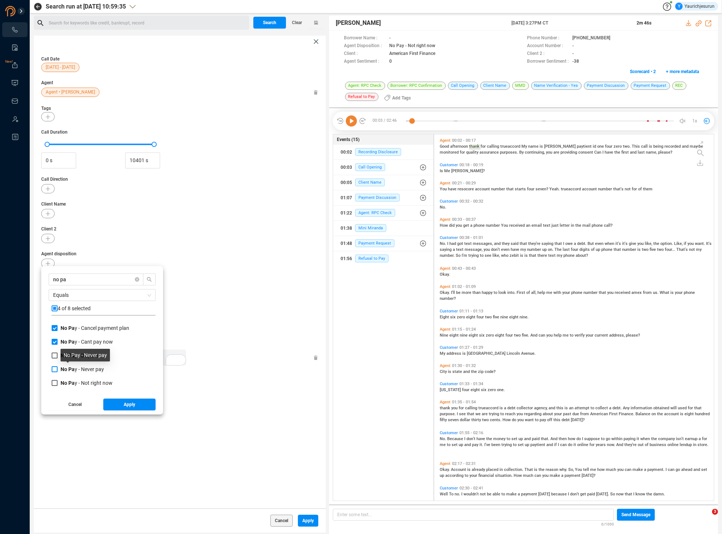
click at [75, 370] on span "No Pa y - Never pay" at bounding box center [82, 369] width 43 height 6
click at [58, 370] on input "No Pa y - Never pay" at bounding box center [55, 369] width 6 height 6
checkbox input "true"
click at [67, 382] on b "No Pa" at bounding box center [68, 383] width 14 height 6
click at [58, 382] on input "No Pa y - Not right now" at bounding box center [55, 383] width 6 height 6
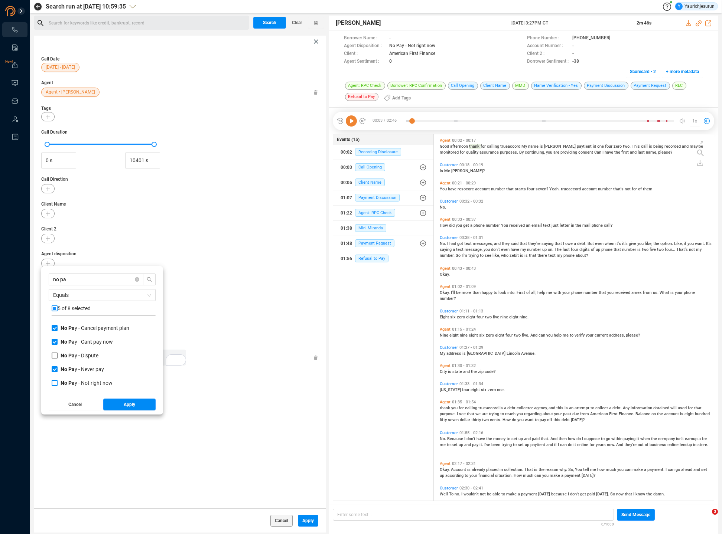
checkbox input "true"
click at [122, 405] on button "Apply" at bounding box center [129, 405] width 53 height 12
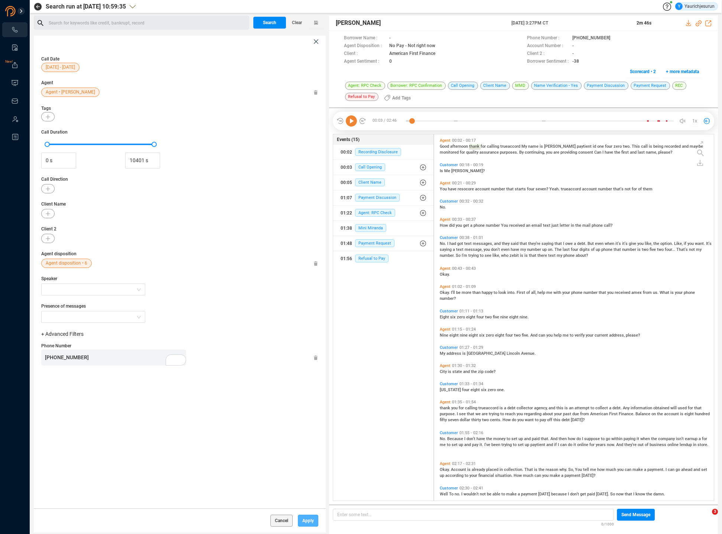
click at [302, 518] on span "Apply" at bounding box center [308, 521] width 12 height 12
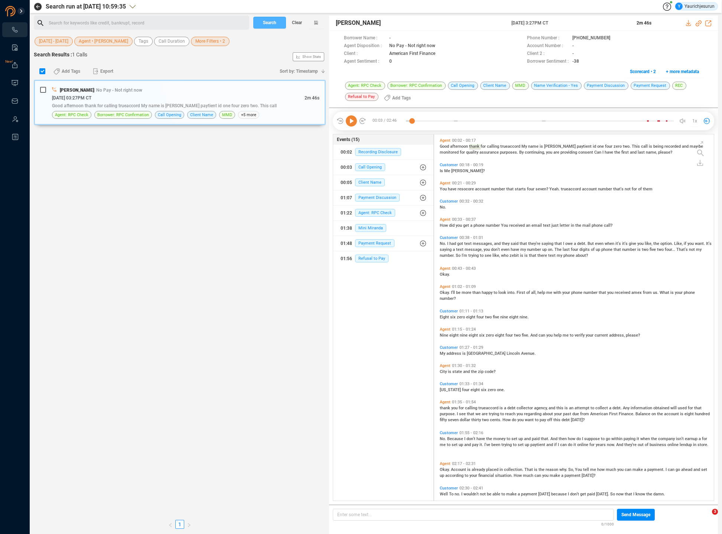
click at [267, 19] on span "Search" at bounding box center [269, 23] width 13 height 12
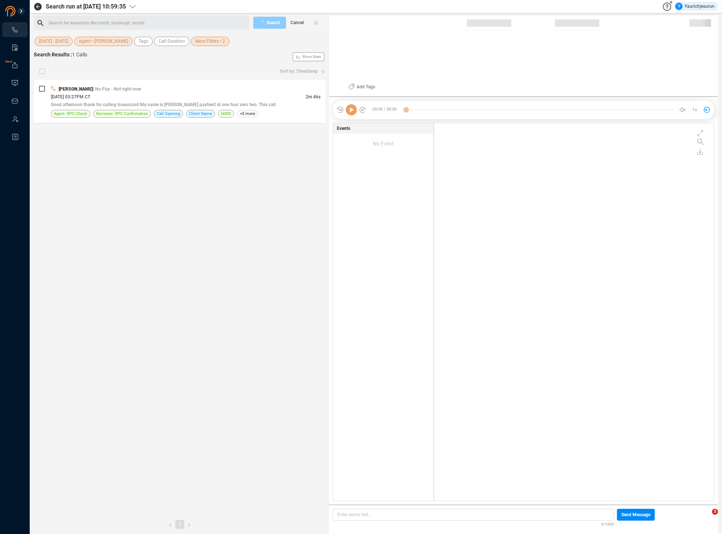
scroll to position [376, 275]
checkbox input "true"
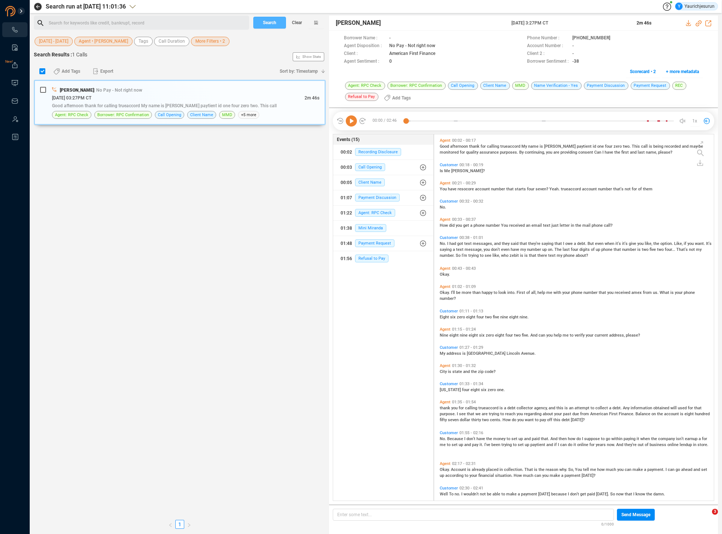
scroll to position [365, 275]
click at [195, 42] on span "More Filters • 2" at bounding box center [210, 41] width 30 height 9
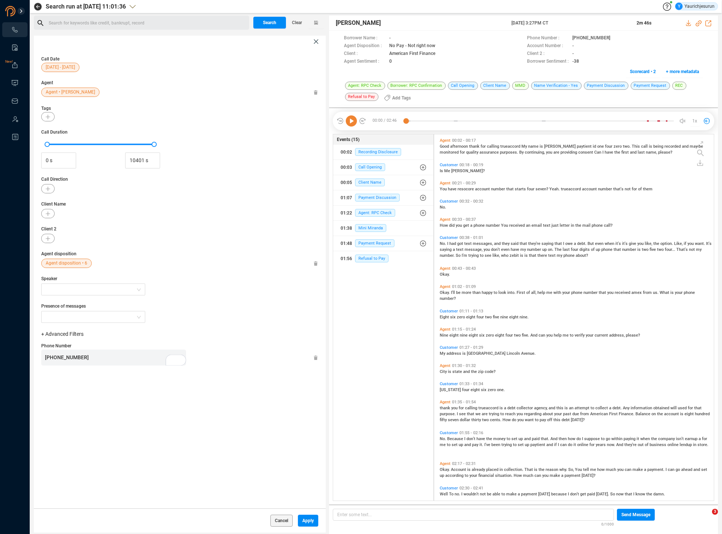
click at [315, 359] on icon at bounding box center [316, 358] width 4 height 5
click at [310, 519] on span "Apply" at bounding box center [308, 521] width 12 height 12
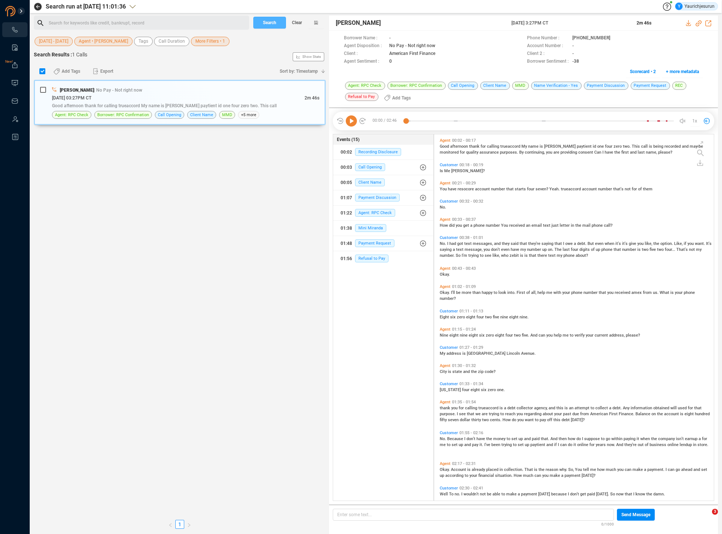
click at [263, 22] on span "Search" at bounding box center [269, 23] width 13 height 12
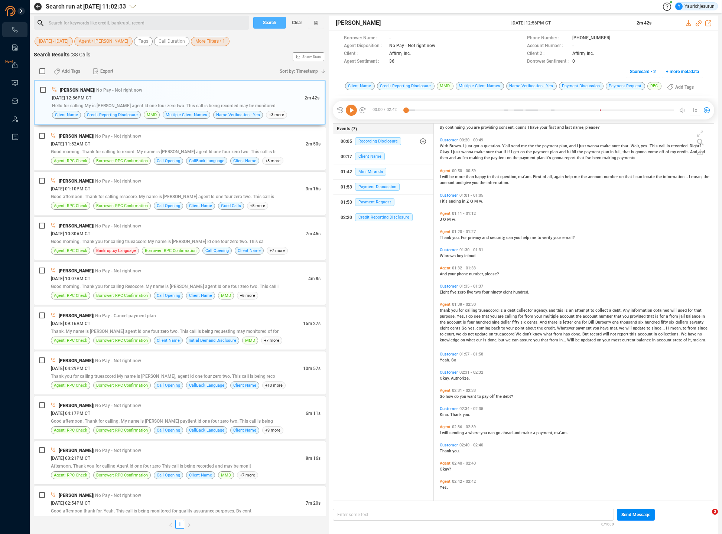
scroll to position [15, 0]
click at [450, 395] on span "how" at bounding box center [449, 395] width 9 height 5
click at [352, 108] on icon at bounding box center [351, 110] width 11 height 11
click at [688, 22] on icon at bounding box center [689, 23] width 6 height 6
click at [191, 138] on div "[PERSON_NAME] | No Pay - Not right now" at bounding box center [185, 136] width 269 height 8
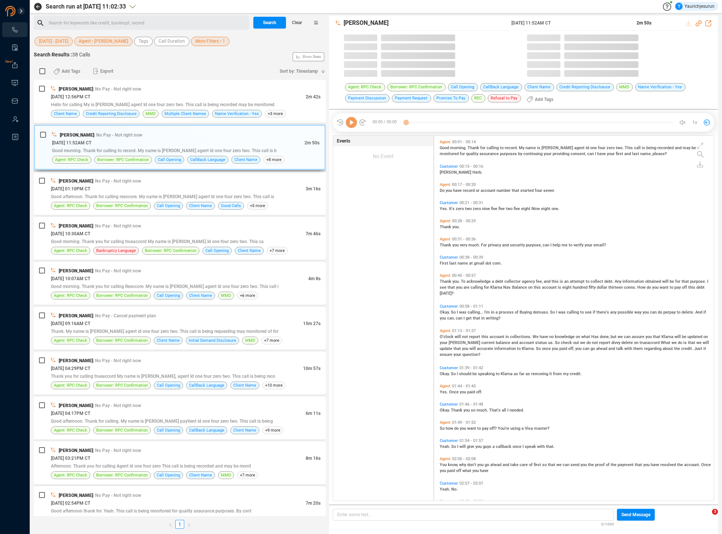
scroll to position [365, 275]
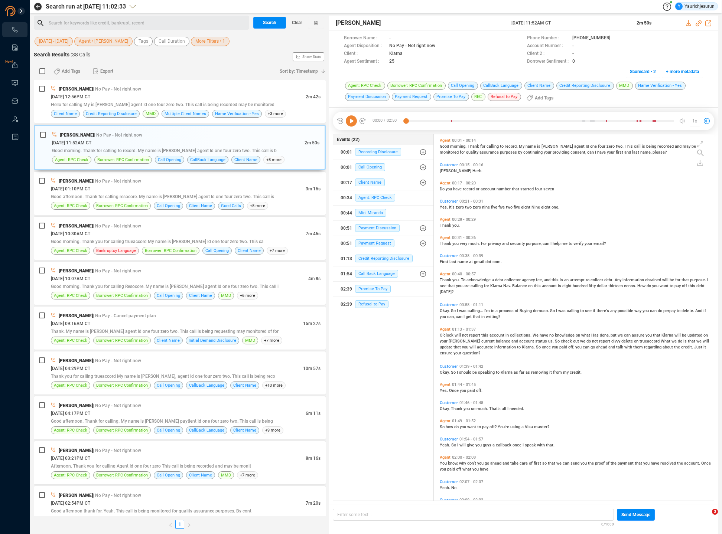
click at [448, 335] on span "O'clock" at bounding box center [447, 335] width 15 height 5
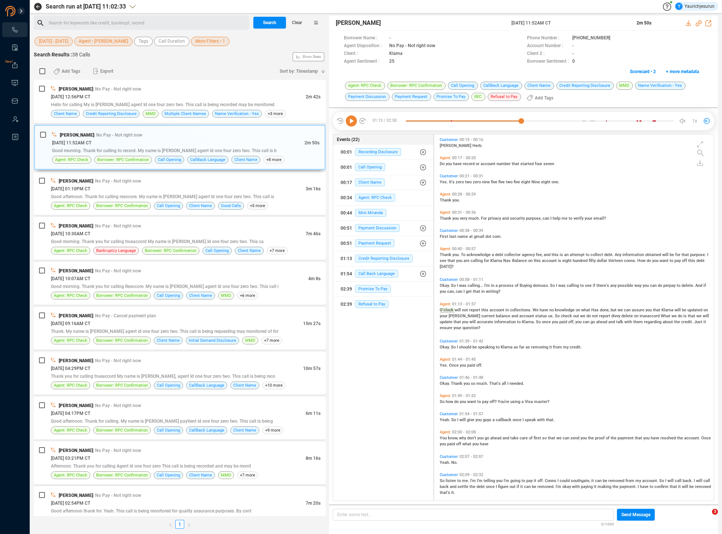
click at [442, 346] on span "Okay." at bounding box center [445, 347] width 11 height 5
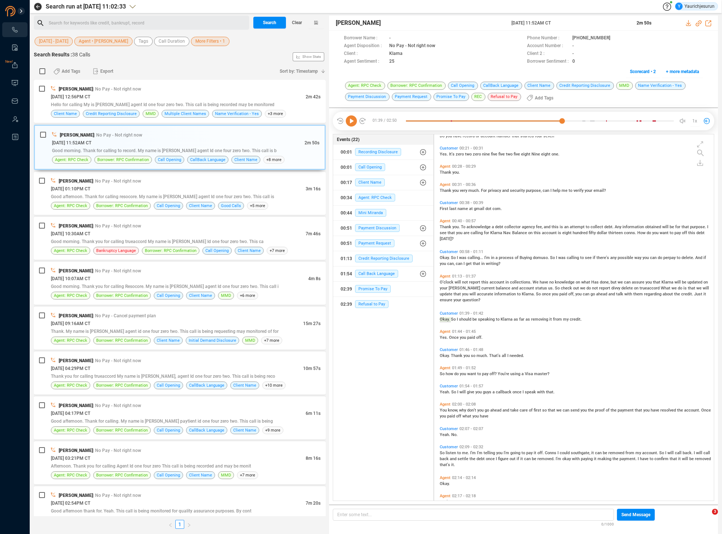
click at [444, 374] on span "So" at bounding box center [443, 374] width 6 height 5
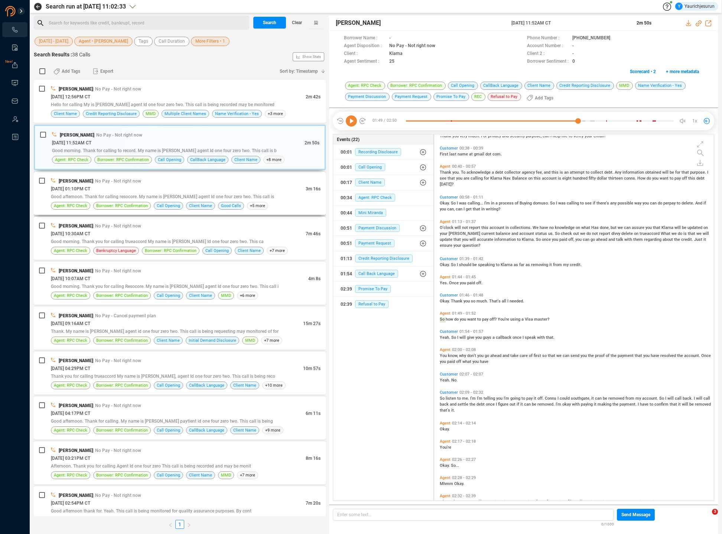
click at [282, 202] on div "[PERSON_NAME] | No Pay - Not right now [DATE] 01:10PM CT 3m 16s Good afternoon.…" at bounding box center [185, 193] width 269 height 33
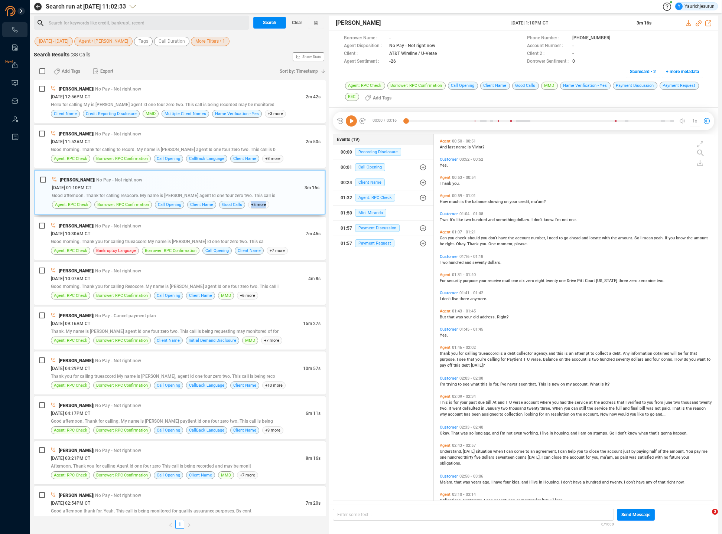
scroll to position [201, 0]
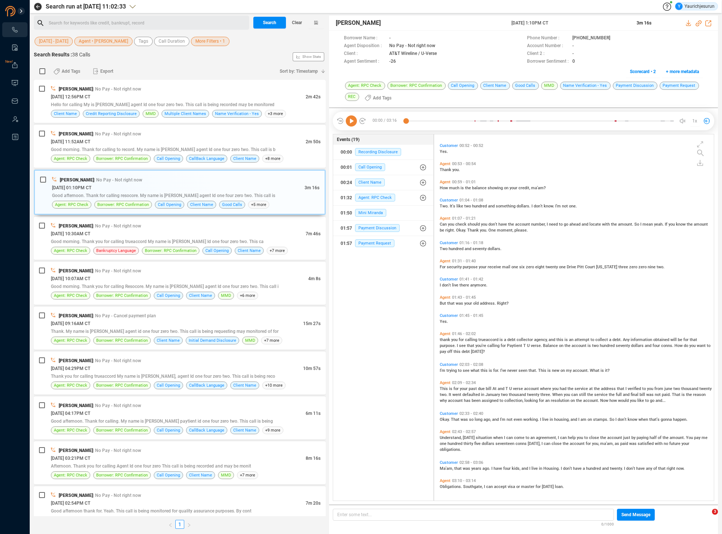
click at [444, 486] on span "Obligations." at bounding box center [451, 486] width 23 height 5
click at [458, 470] on span "that" at bounding box center [458, 468] width 9 height 5
click at [350, 121] on icon at bounding box center [351, 120] width 11 height 11
click at [688, 26] on icon at bounding box center [688, 23] width 5 height 6
click at [613, 38] on icon at bounding box center [616, 39] width 6 height 6
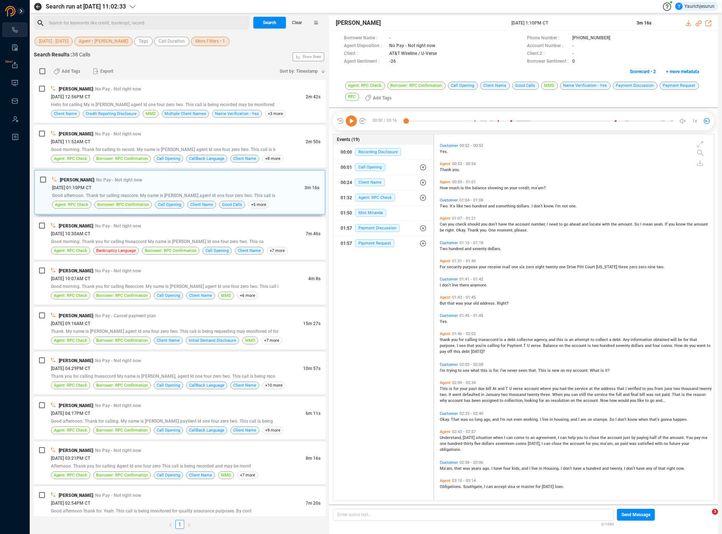
scroll to position [0, 0]
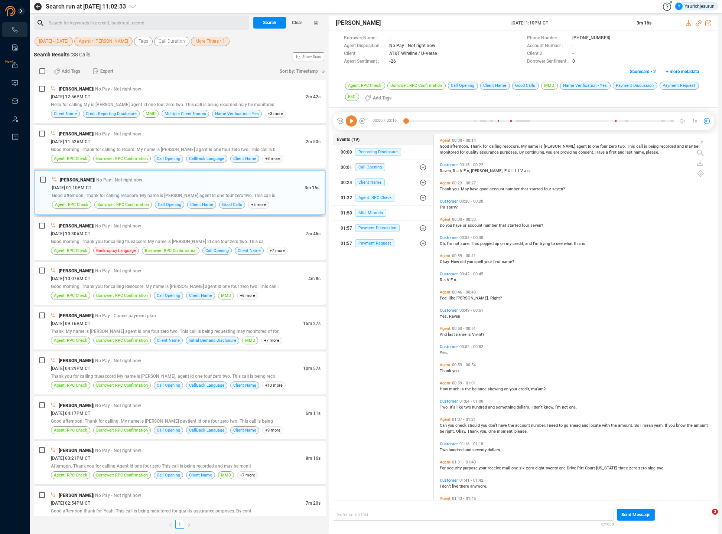
click at [441, 262] on span "Okay." at bounding box center [445, 261] width 11 height 5
click at [441, 280] on span "R" at bounding box center [442, 280] width 4 height 5
click at [442, 318] on span "Yes." at bounding box center [444, 316] width 9 height 5
click at [442, 333] on span "And" at bounding box center [444, 334] width 8 height 5
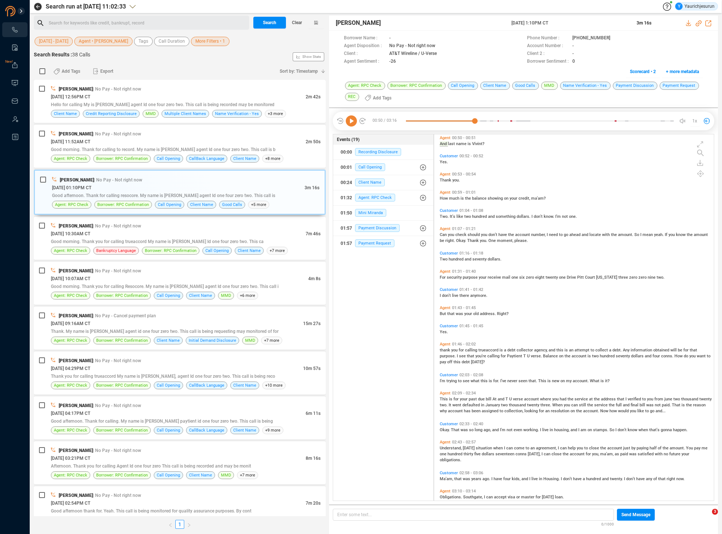
scroll to position [201, 0]
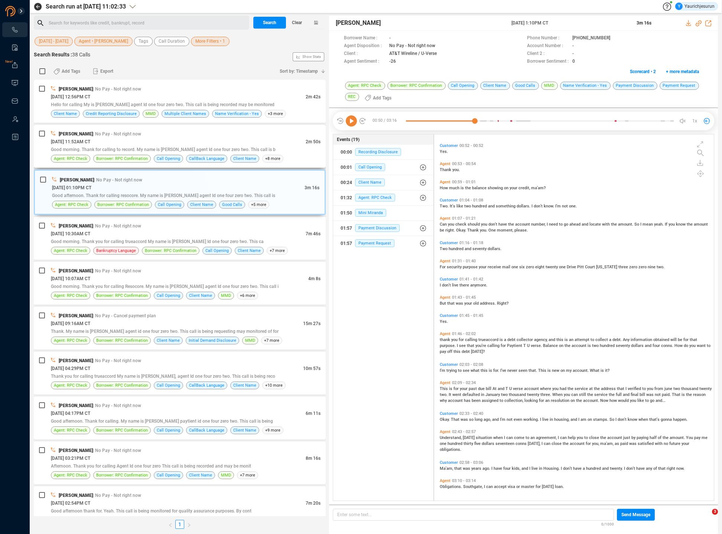
click at [243, 138] on div "[DATE] 11:52AM CT" at bounding box center [178, 142] width 255 height 8
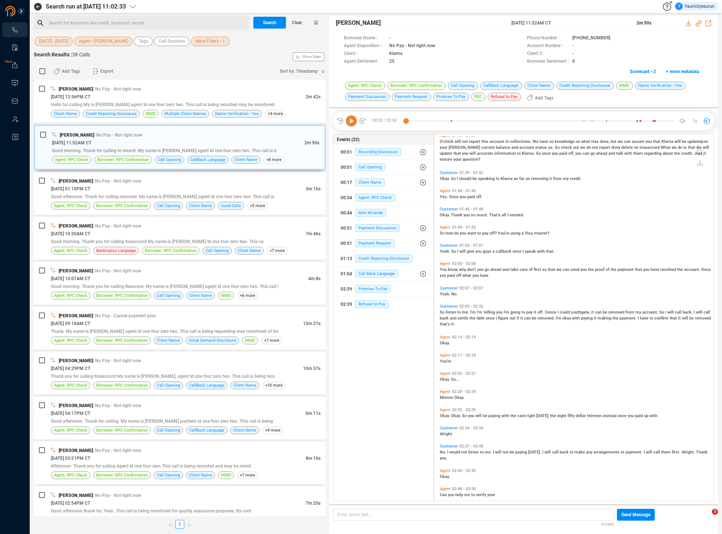
scroll to position [202, 0]
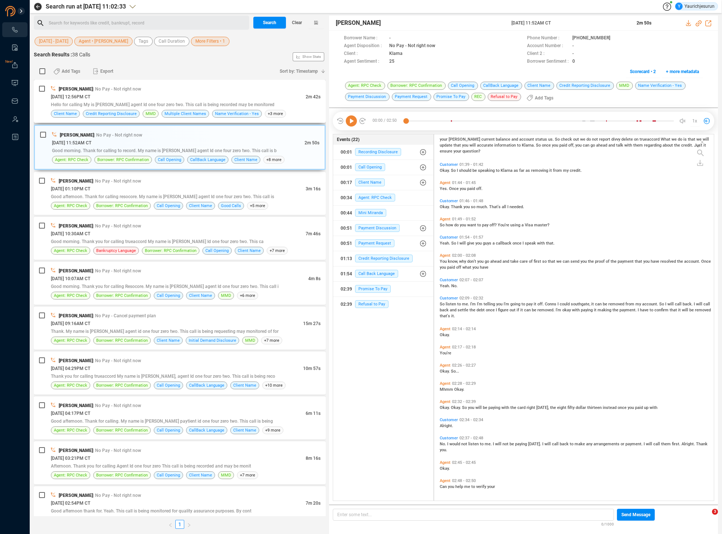
click at [215, 97] on div "[DATE] 12:56PM CT" at bounding box center [178, 97] width 255 height 8
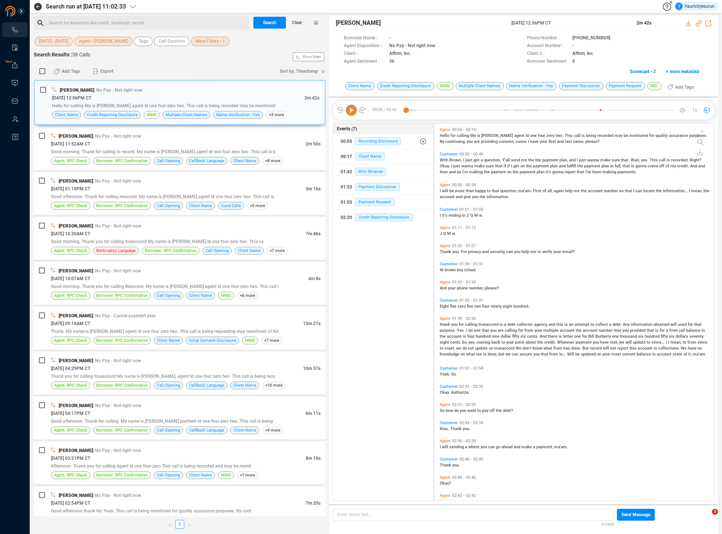
scroll to position [15, 0]
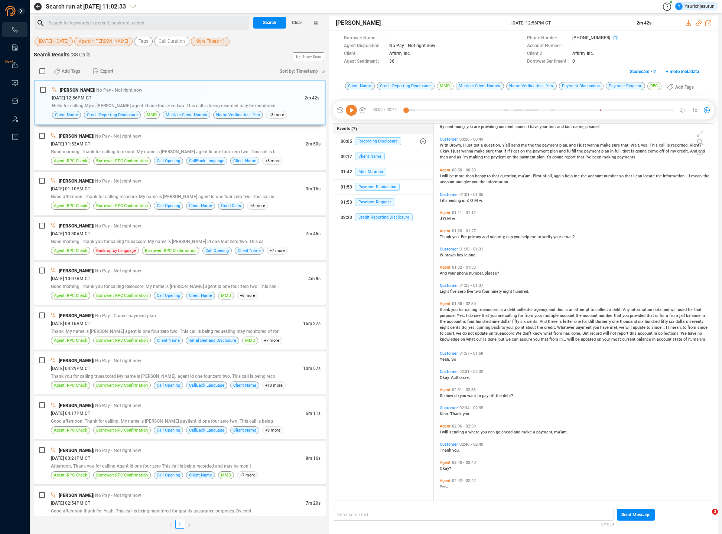
drag, startPoint x: 607, startPoint y: 35, endPoint x: 607, endPoint y: 40, distance: 5.6
click at [611, 39] on span at bounding box center [656, 39] width 91 height 8
click at [613, 36] on icon at bounding box center [615, 38] width 4 height 4
click at [469, 338] on span "what" at bounding box center [471, 339] width 10 height 5
click at [445, 375] on span "Okay." at bounding box center [445, 377] width 11 height 5
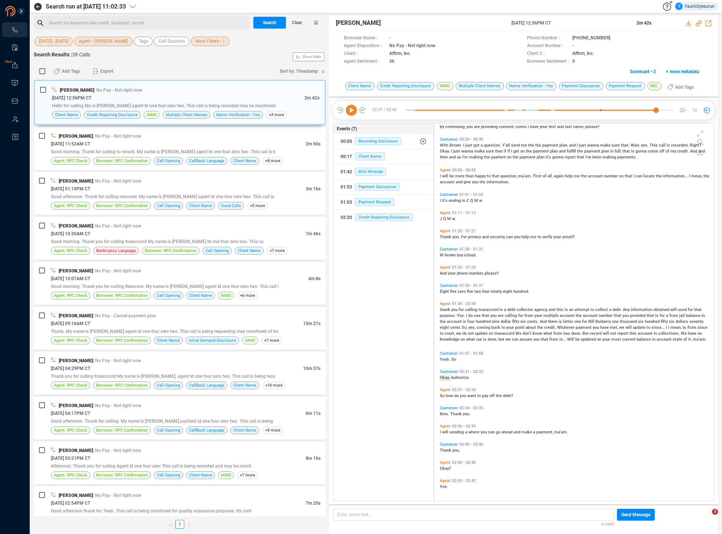
click at [347, 106] on icon at bounding box center [351, 110] width 11 height 11
click at [348, 108] on icon at bounding box center [351, 110] width 11 height 11
